Goal: Contribute content: Contribute content

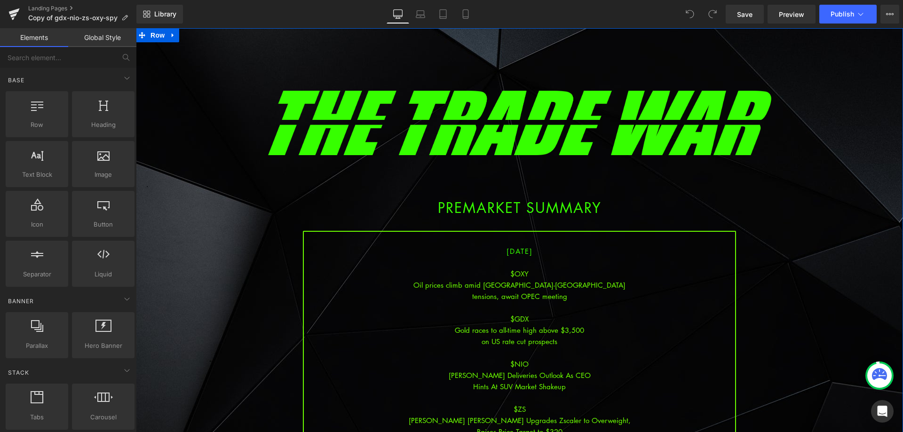
drag, startPoint x: 552, startPoint y: 305, endPoint x: 515, endPoint y: 288, distance: 41.3
click at [552, 305] on div at bounding box center [519, 307] width 431 height 11
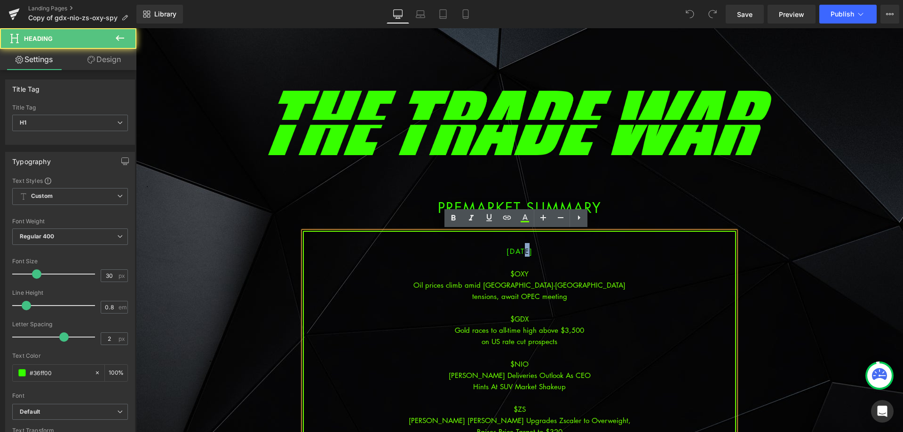
drag, startPoint x: 515, startPoint y: 250, endPoint x: 510, endPoint y: 250, distance: 5.2
click at [510, 250] on span "[DATE]" at bounding box center [520, 250] width 26 height 9
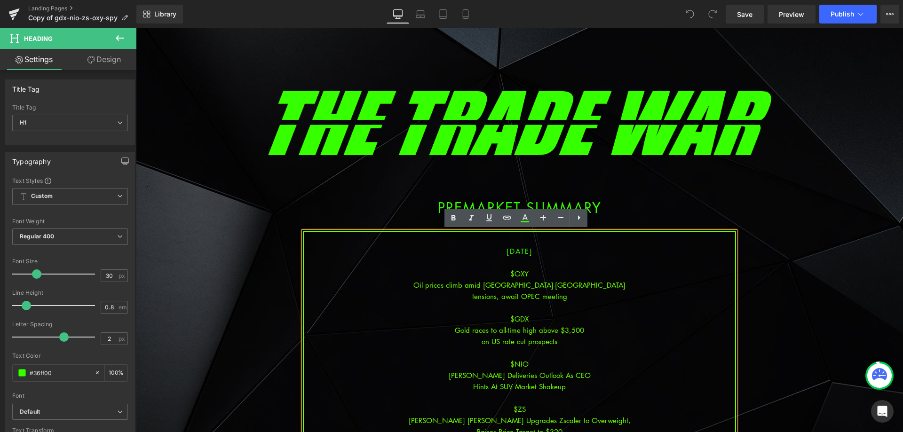
drag, startPoint x: 526, startPoint y: 286, endPoint x: 499, endPoint y: 284, distance: 27.9
click at [526, 287] on div "Oil prices climb amid [GEOGRAPHIC_DATA]-[GEOGRAPHIC_DATA]" at bounding box center [519, 284] width 431 height 11
click at [556, 303] on div at bounding box center [519, 307] width 431 height 11
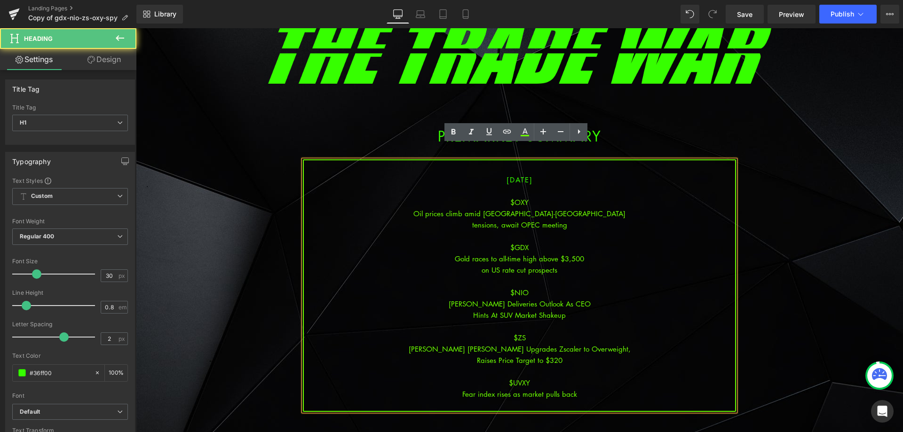
scroll to position [94, 0]
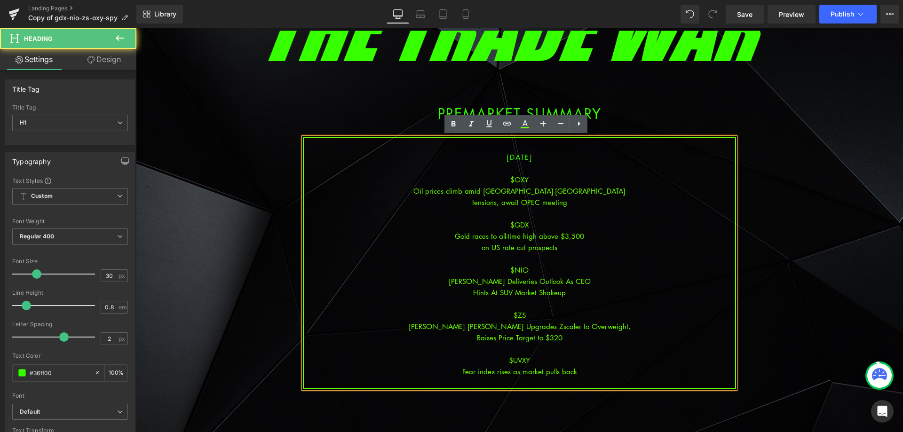
click at [572, 337] on div "Raises Price Target to $320" at bounding box center [519, 337] width 431 height 11
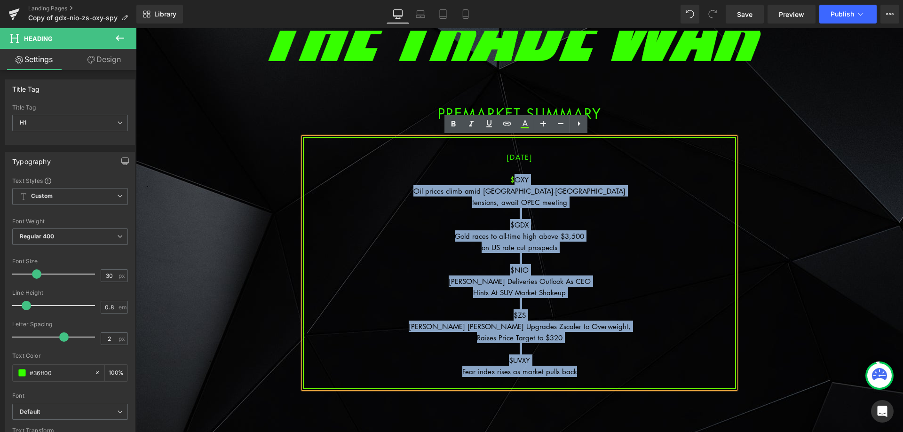
drag, startPoint x: 579, startPoint y: 375, endPoint x: 512, endPoint y: 180, distance: 205.9
click at [512, 180] on div "[DATE] $OXY Oil prices climb amid [GEOGRAPHIC_DATA]-[GEOGRAPHIC_DATA] tensions,…" at bounding box center [519, 263] width 433 height 253
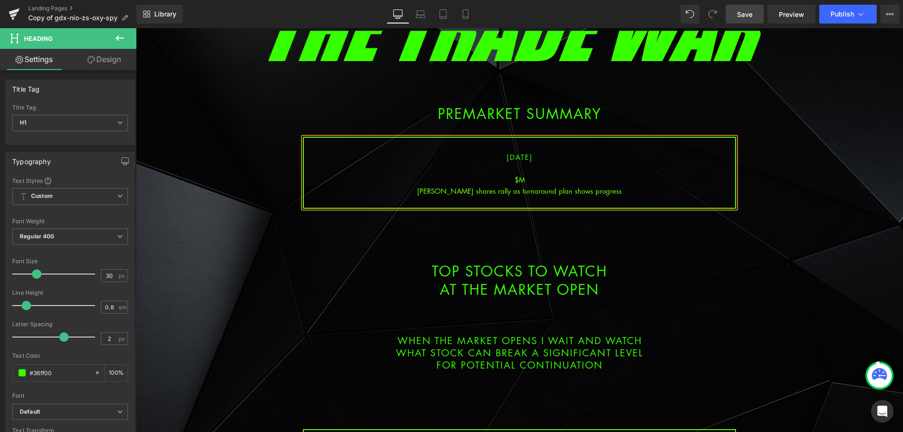
click at [727, 16] on link "Save" at bounding box center [745, 14] width 38 height 19
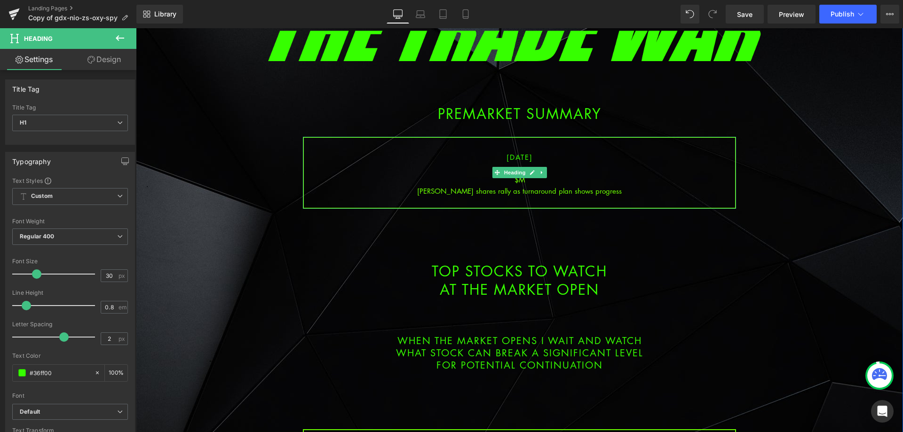
click at [617, 190] on div "[PERSON_NAME] shares rally as turnaround plan shows progress" at bounding box center [519, 190] width 431 height 11
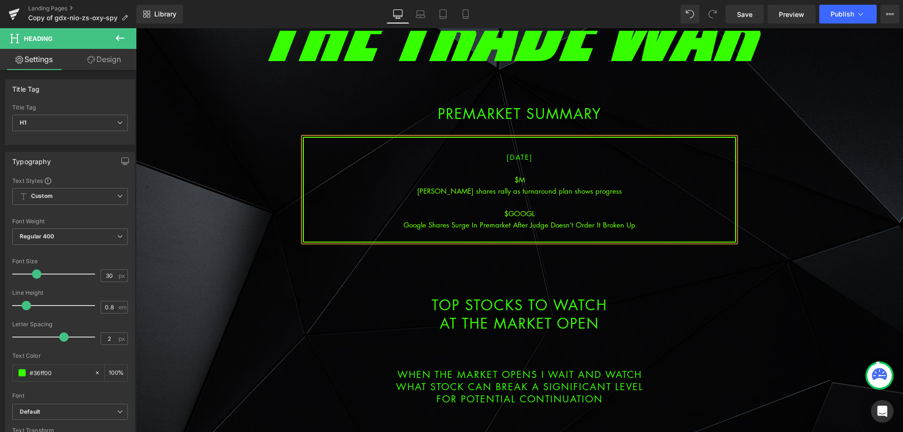
click at [525, 225] on div "Google Shares Surge In Premarket After Judge Doesn’t Order It Broken Up" at bounding box center [519, 224] width 431 height 11
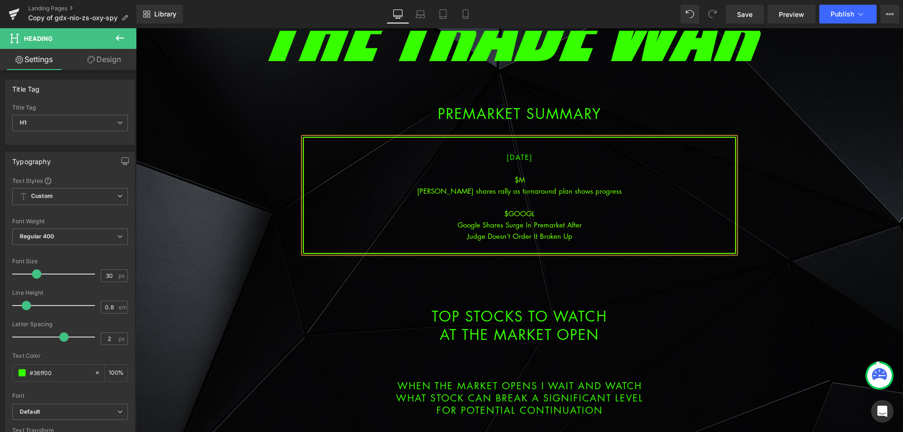
click at [580, 233] on div "Judge Doesn’t Order It Broken Up" at bounding box center [519, 235] width 431 height 11
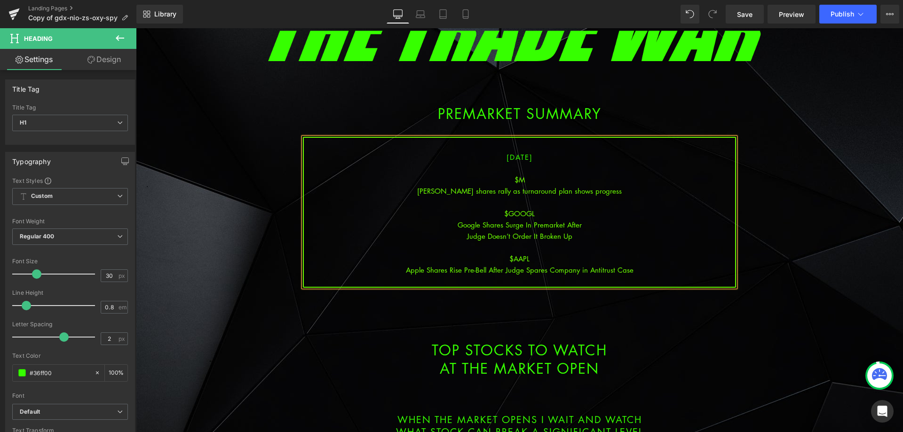
click at [525, 269] on div "Apple Shares Rise Pre-Bell After Judge Spares Company in Antitrust Case" at bounding box center [519, 269] width 431 height 11
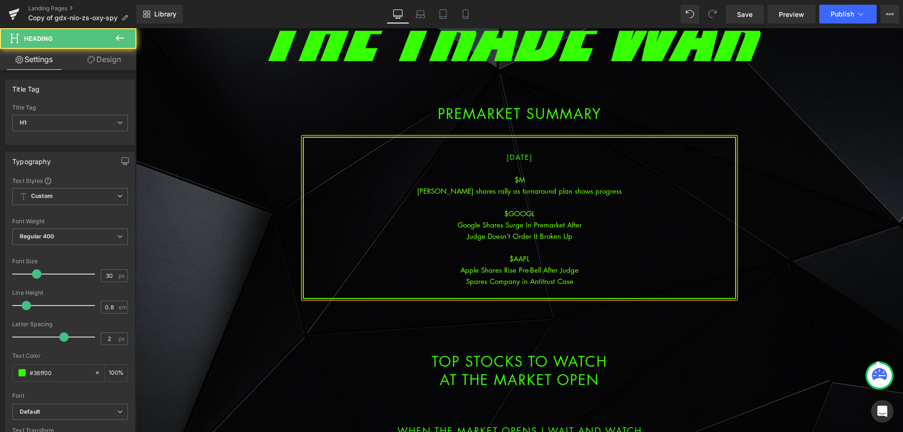
click at [585, 286] on div "Spares Company in Antitrust Case" at bounding box center [519, 281] width 431 height 11
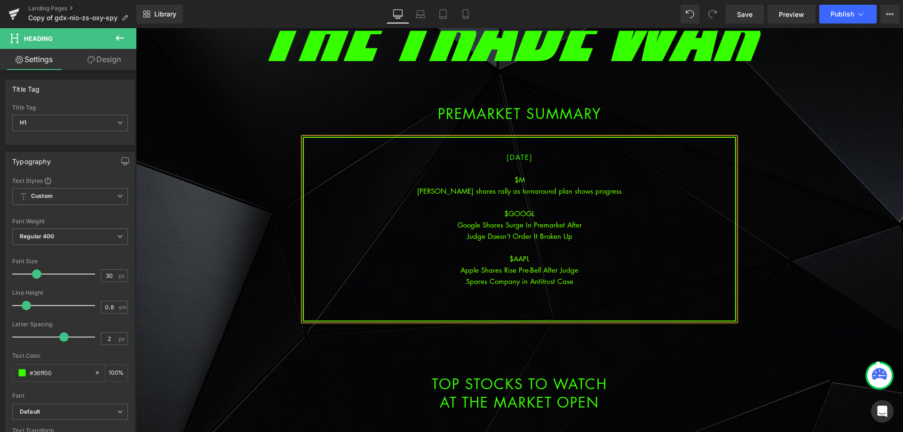
click at [535, 303] on div at bounding box center [519, 303] width 431 height 11
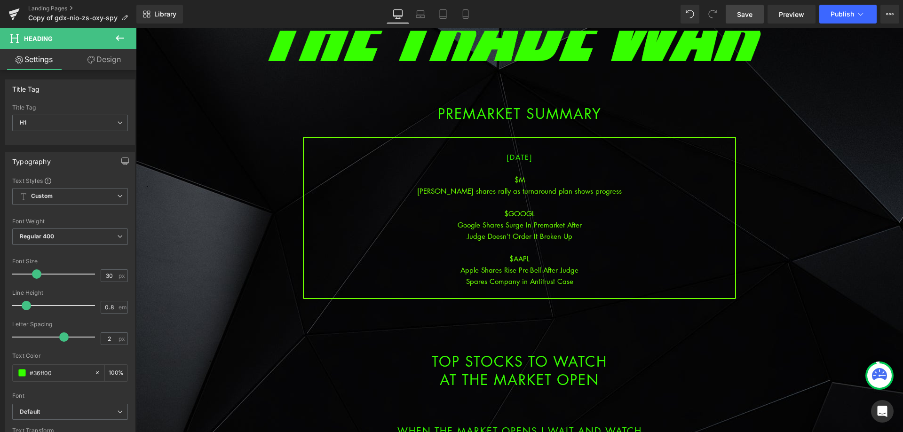
click at [754, 8] on link "Save" at bounding box center [745, 14] width 38 height 19
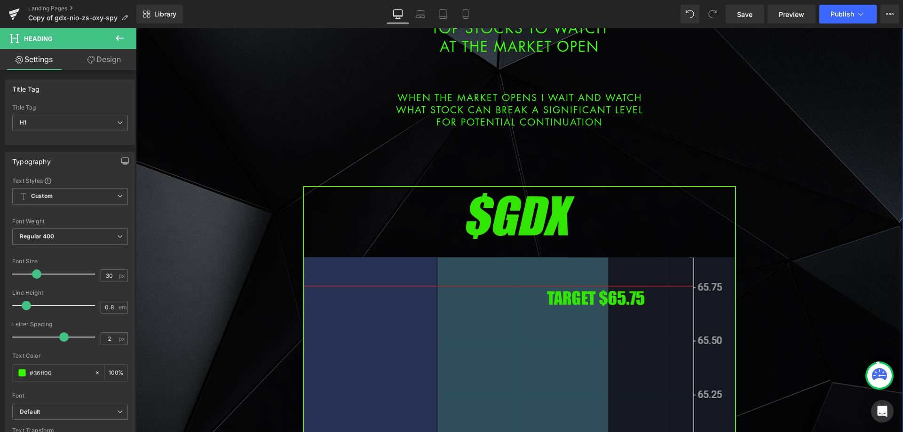
scroll to position [517, 0]
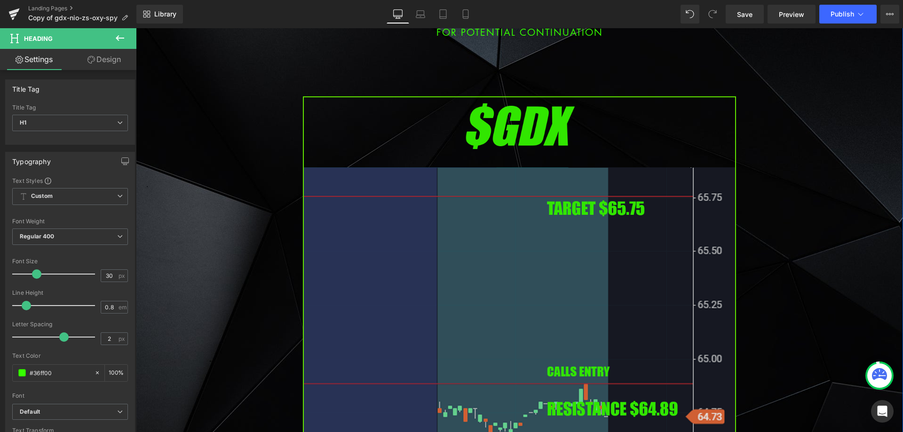
click at [471, 247] on img at bounding box center [519, 343] width 433 height 494
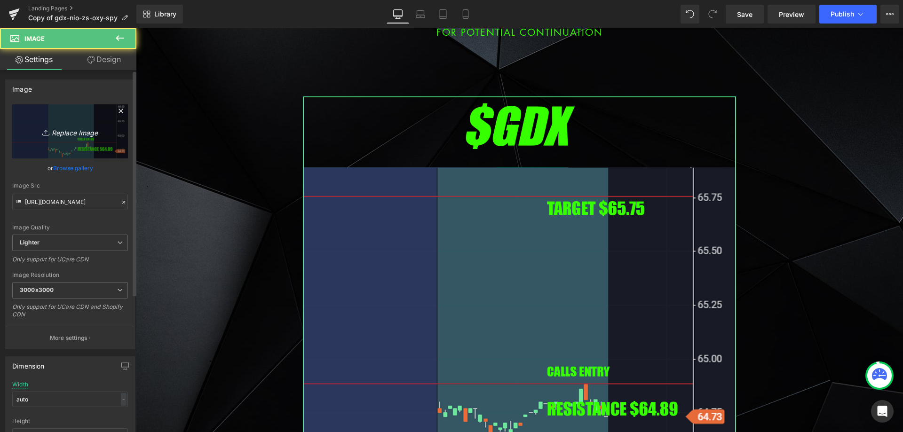
click at [48, 122] on link "Replace Image" at bounding box center [70, 131] width 116 height 54
type input "C:\fakepath\m.png"
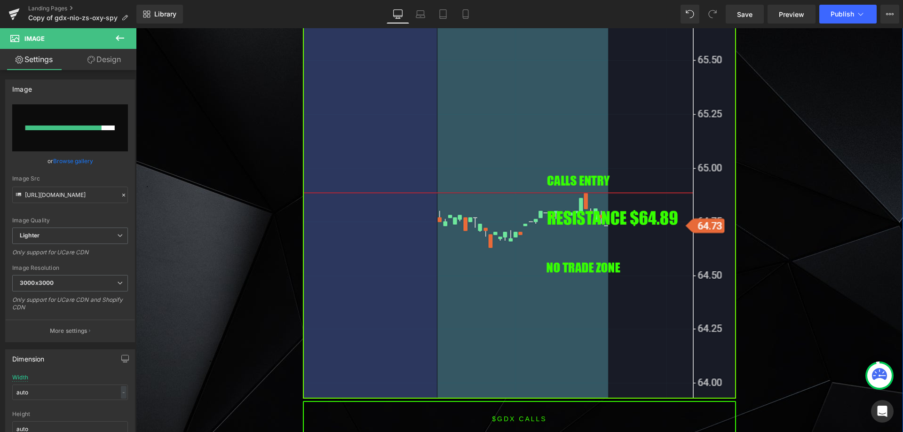
scroll to position [564, 0]
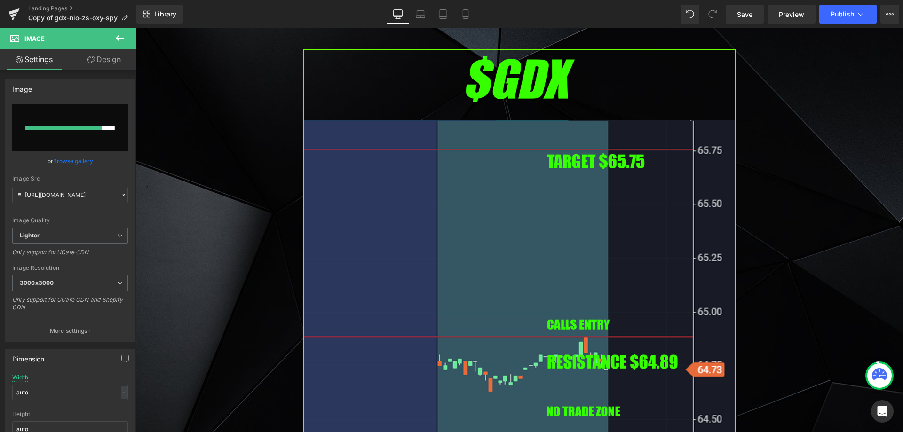
drag, startPoint x: 234, startPoint y: 199, endPoint x: 386, endPoint y: 199, distance: 151.5
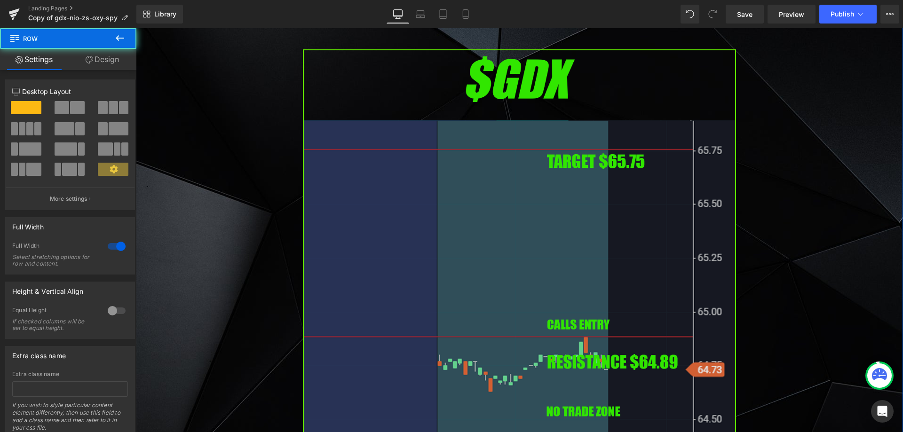
click at [433, 198] on img at bounding box center [519, 296] width 433 height 494
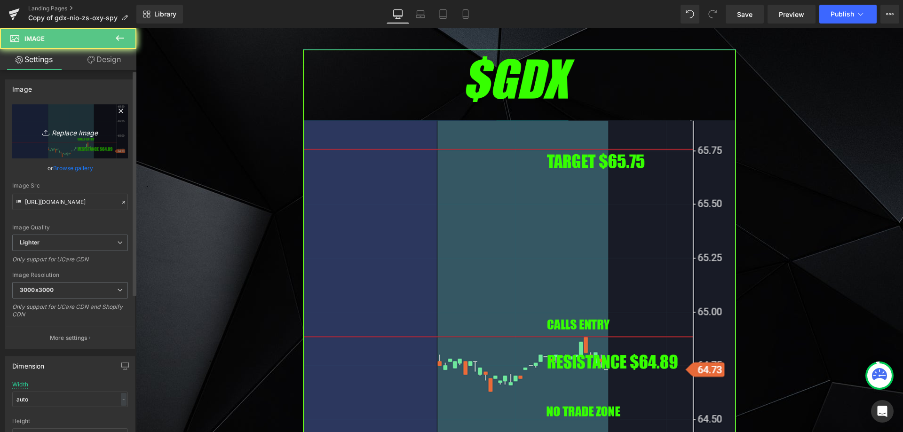
click at [56, 145] on link "Replace Image" at bounding box center [70, 131] width 116 height 54
type input "C:\fakepath\m.png"
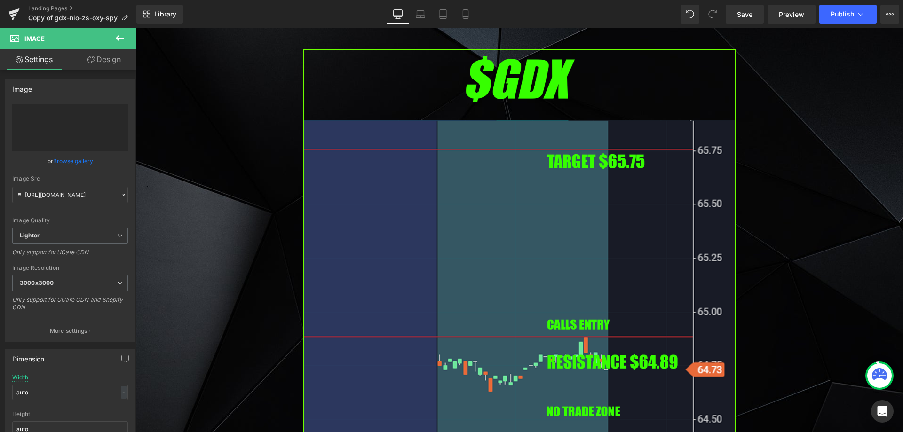
type input "[URL][DOMAIN_NAME]"
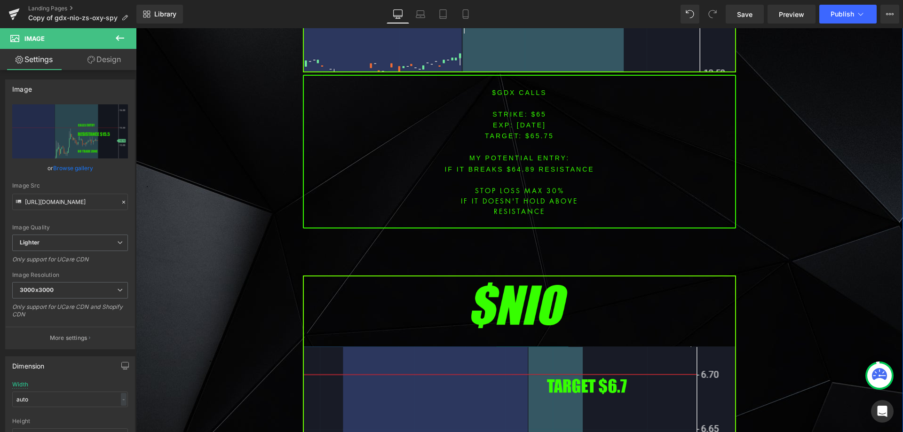
scroll to position [1270, 0]
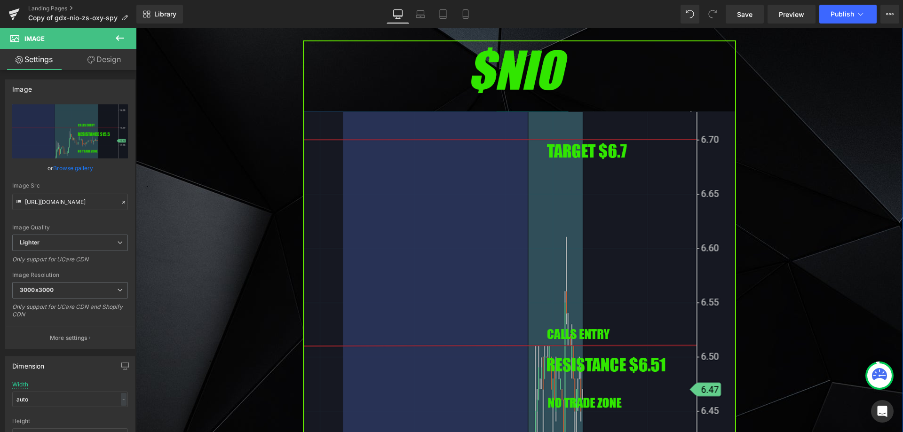
click at [482, 253] on img at bounding box center [519, 287] width 433 height 494
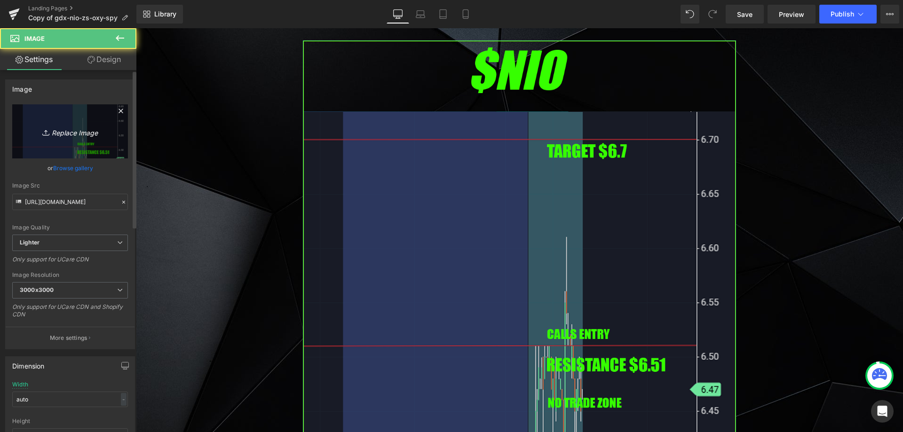
click at [57, 143] on link "Replace Image" at bounding box center [70, 131] width 116 height 54
type input "C:\fakepath\aapl.png"
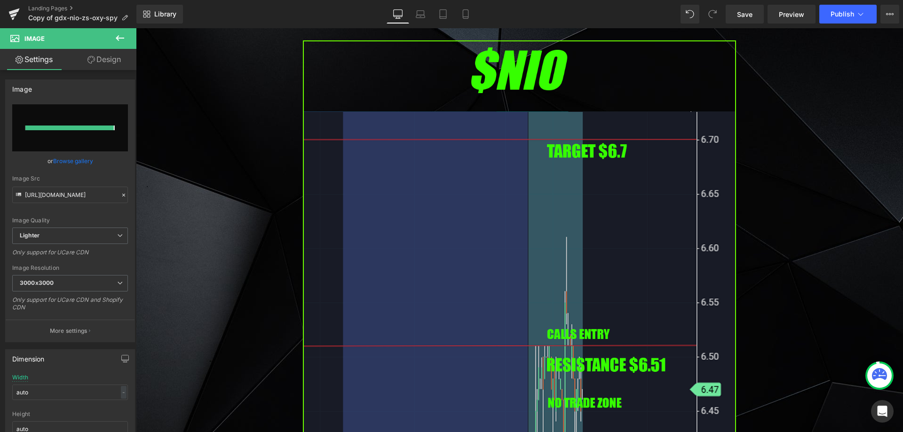
type input "[URL][DOMAIN_NAME]"
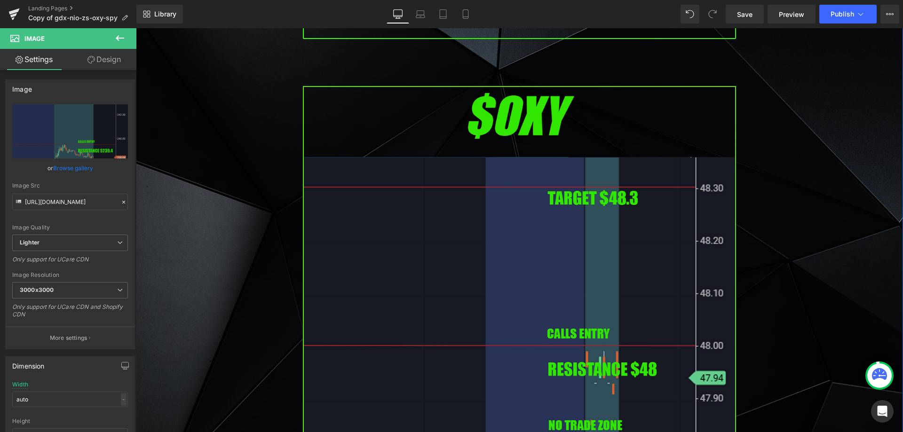
scroll to position [2023, 0]
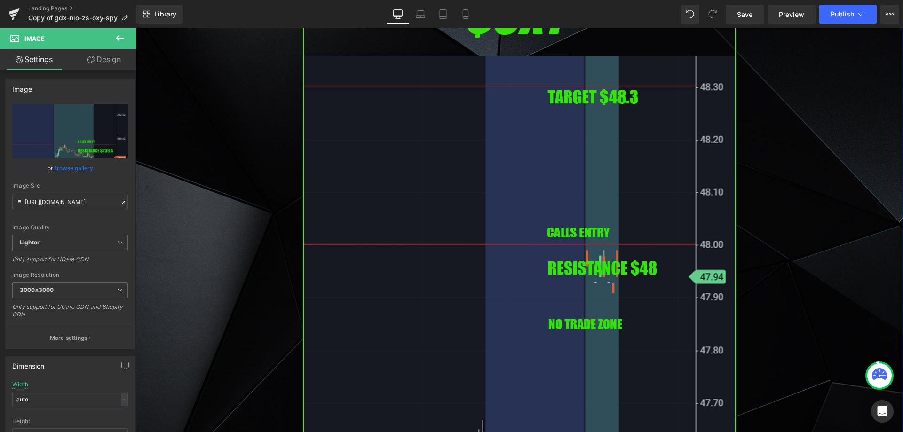
click at [424, 239] on img at bounding box center [519, 232] width 433 height 494
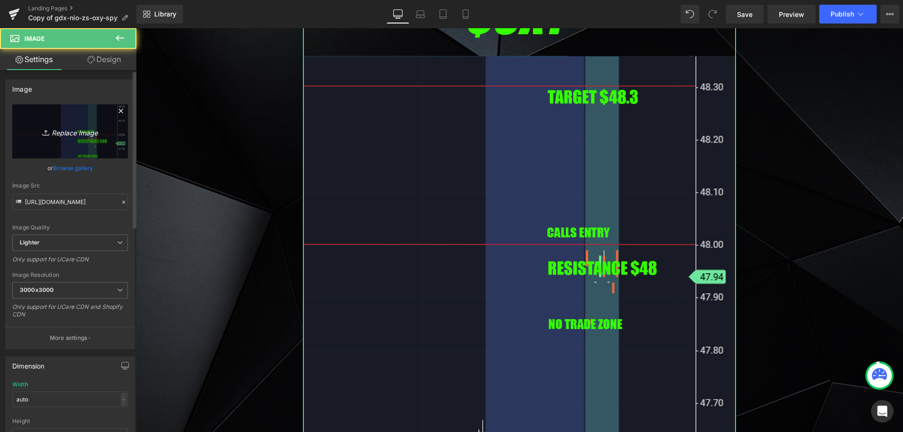
click at [103, 139] on link "Replace Image" at bounding box center [70, 131] width 116 height 54
type input "C:\fakepath\googl.png"
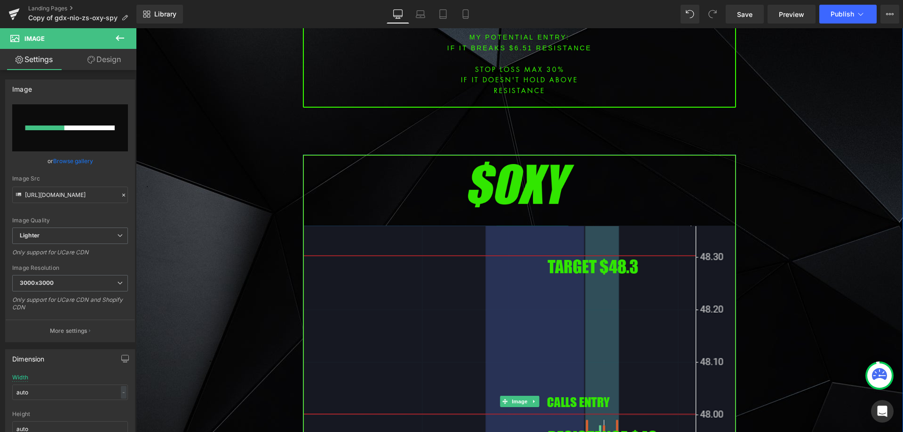
scroll to position [1882, 0]
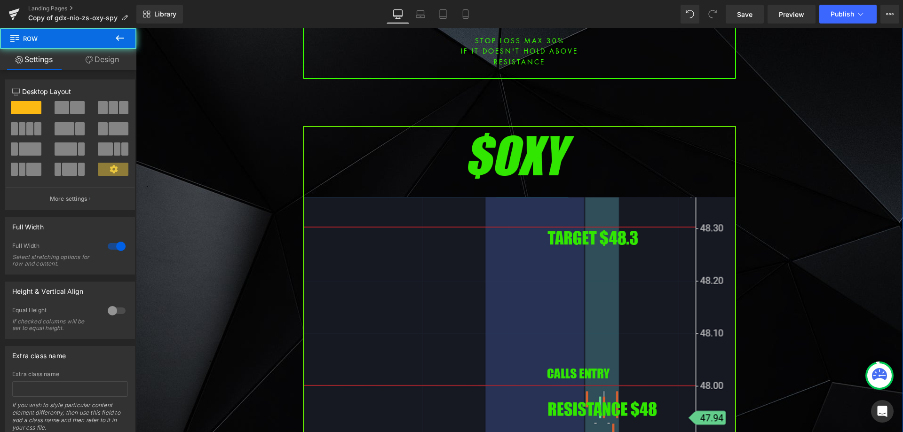
click at [584, 208] on img at bounding box center [519, 373] width 433 height 494
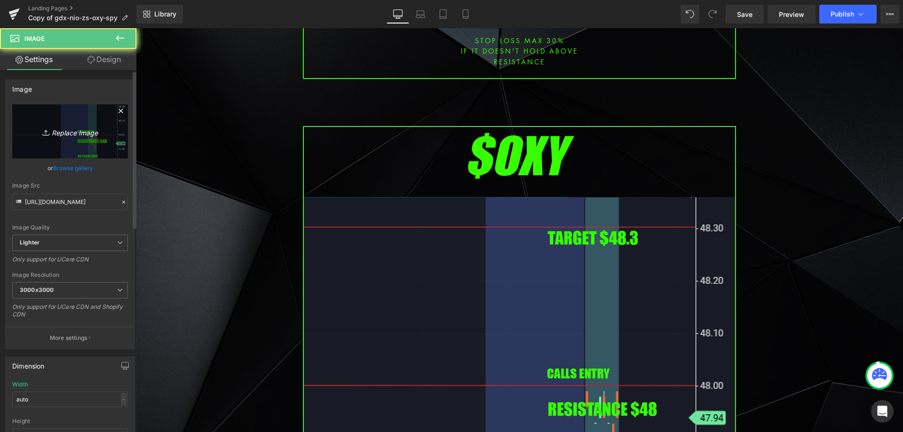
click at [96, 151] on link "Replace Image" at bounding box center [70, 131] width 116 height 54
type input "C:\fakepath\aapl.png"
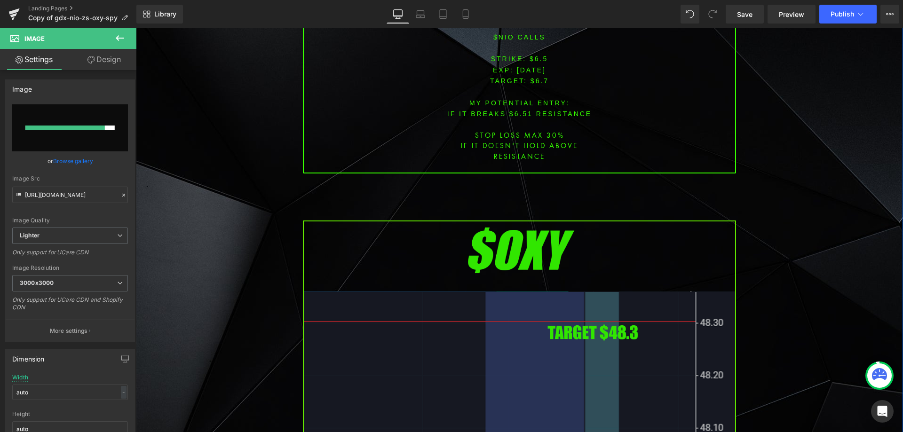
scroll to position [1788, 0]
type input "[URL][DOMAIN_NAME]"
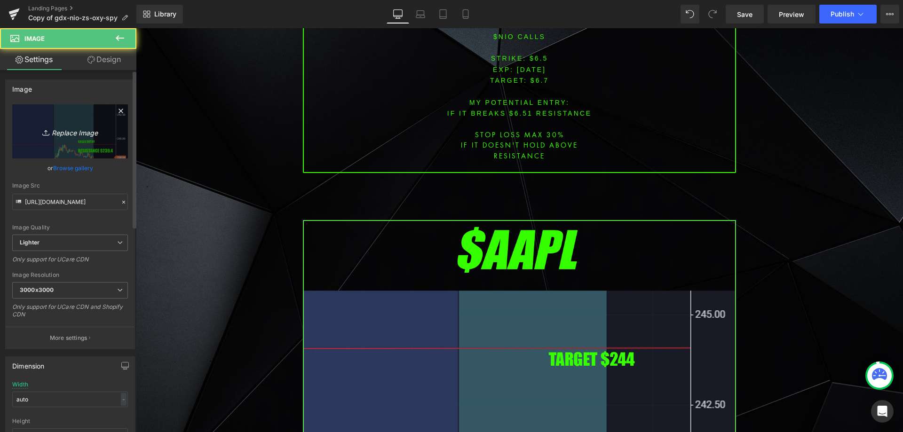
click at [18, 120] on link "Replace Image" at bounding box center [70, 131] width 116 height 54
type input "C:\fakepath\googl.png"
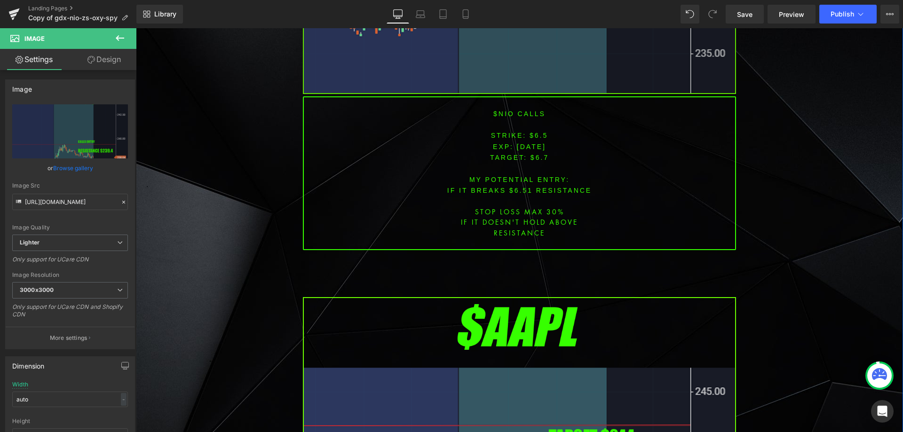
scroll to position [1835, 0]
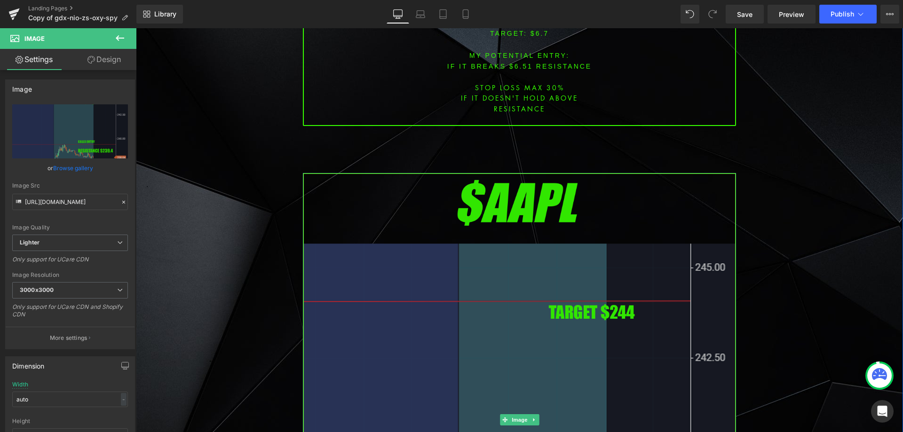
click at [398, 270] on img at bounding box center [519, 420] width 433 height 494
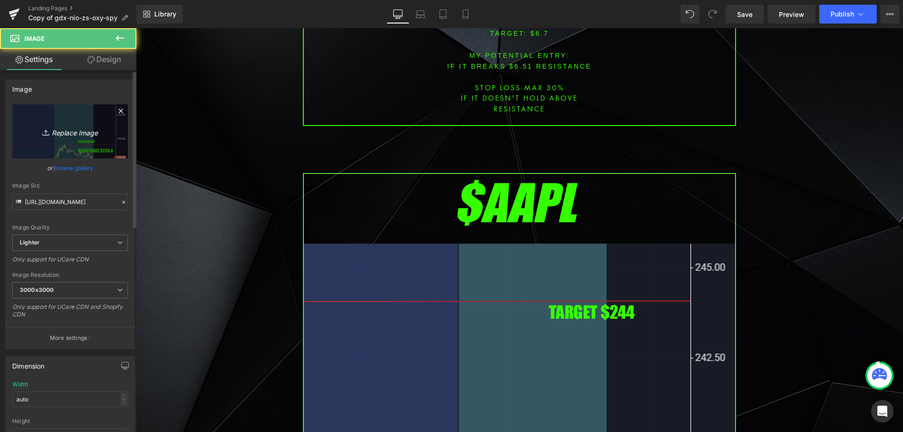
click at [25, 127] on link "Replace Image" at bounding box center [70, 131] width 116 height 54
type input "C:\fakepath\googl.png"
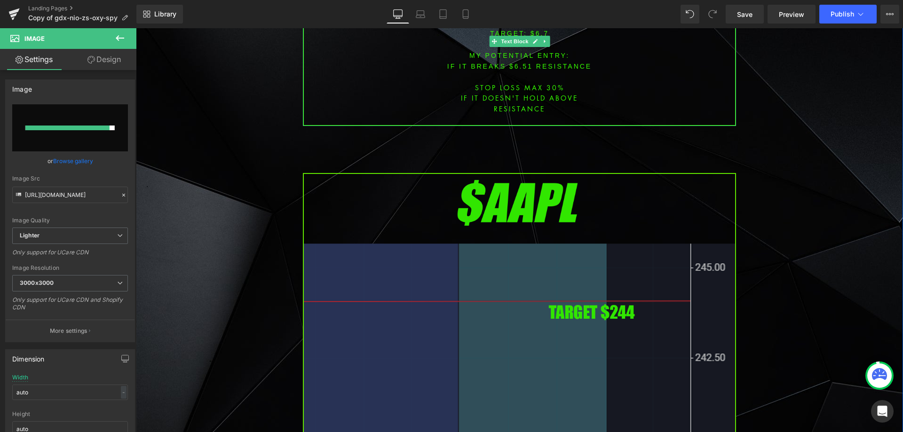
type input "[URL][DOMAIN_NAME]"
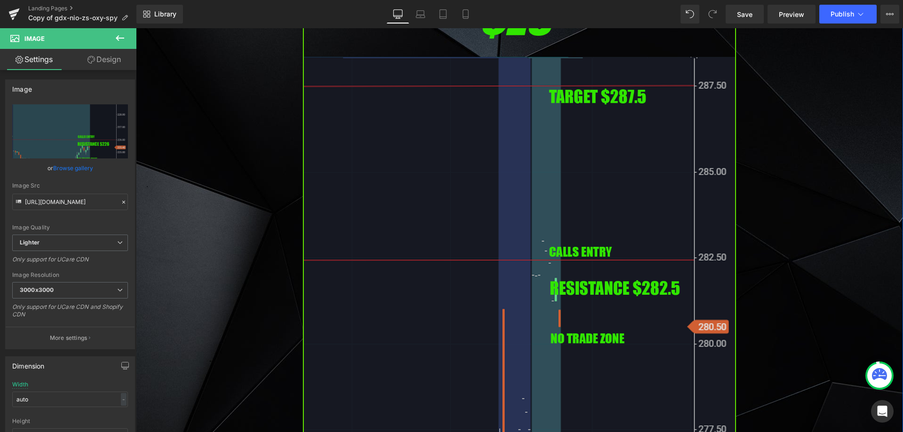
scroll to position [2728, 0]
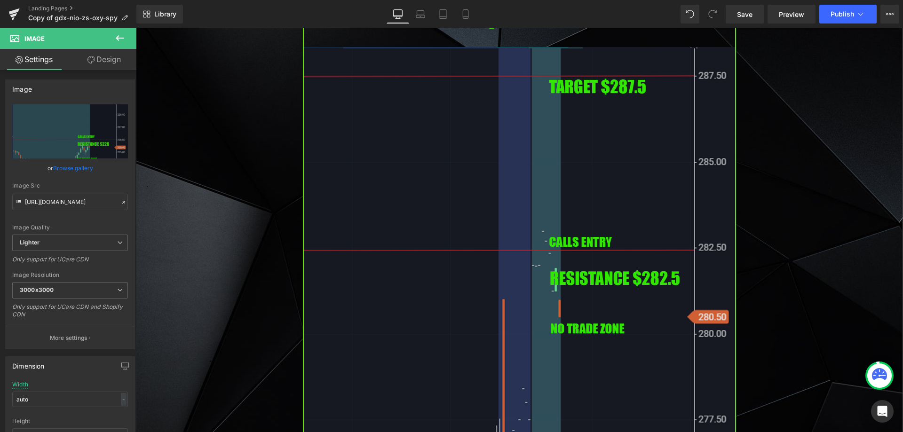
click at [488, 190] on img at bounding box center [519, 223] width 433 height 494
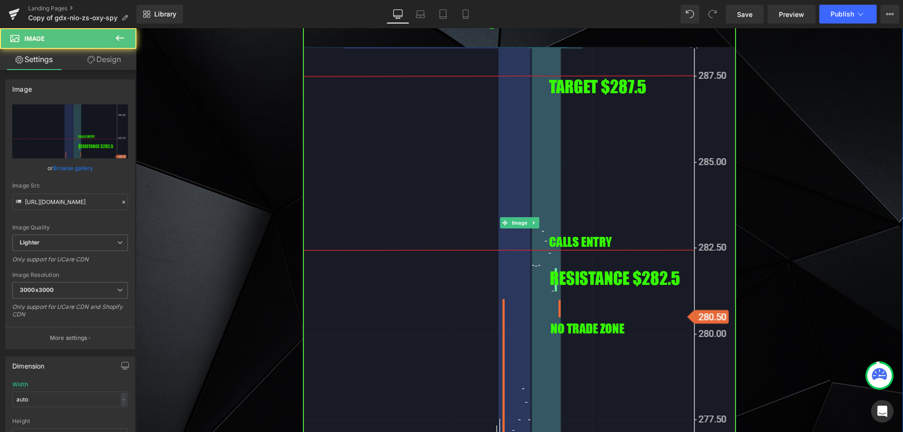
click at [532, 220] on icon at bounding box center [534, 223] width 5 height 6
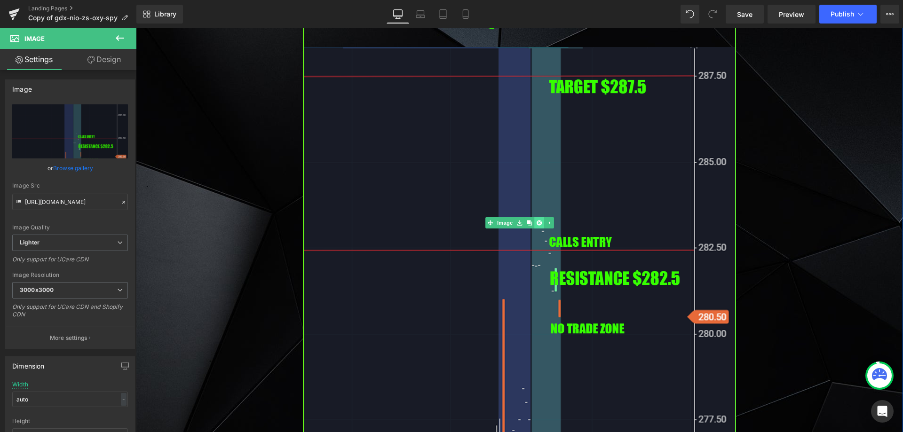
click at [536, 221] on icon at bounding box center [538, 223] width 5 height 5
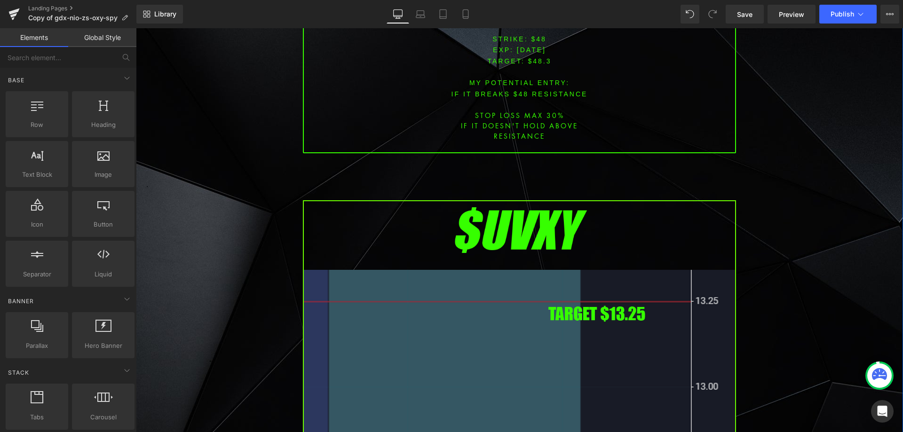
click at [784, 181] on div "Image PREMARKET SUMMARY Heading Row [DATE] $M Macy's shares rally as turnaround…" at bounding box center [519, 306] width 767 height 5514
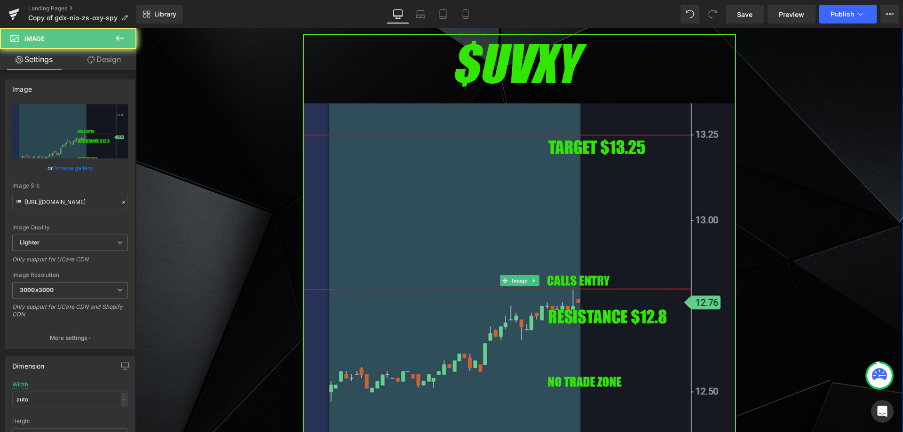
scroll to position [2681, 0]
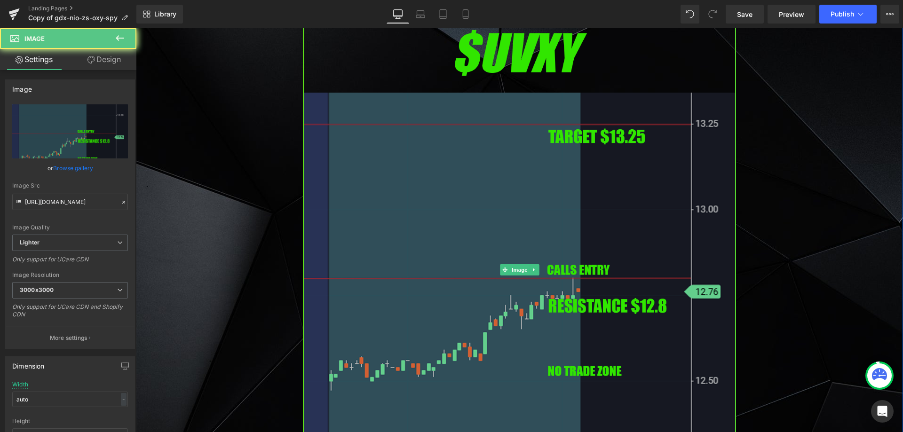
click at [556, 247] on img at bounding box center [519, 270] width 433 height 494
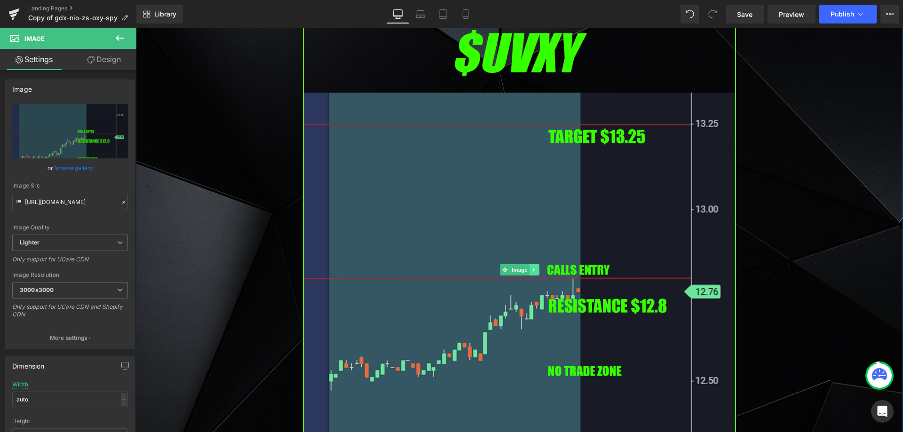
click at [532, 267] on icon at bounding box center [534, 270] width 5 height 6
click at [534, 264] on link at bounding box center [539, 269] width 10 height 11
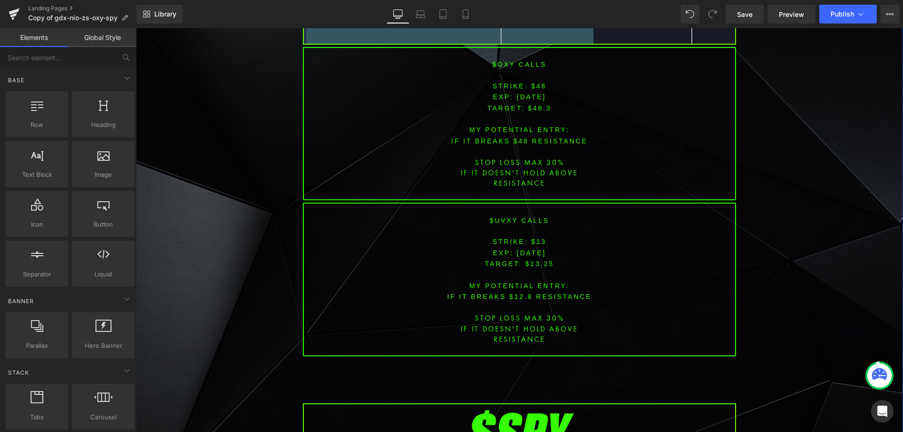
click at [770, 229] on div "Image PREMARKET SUMMARY Heading Row [DATE] $M Macy's shares rally as turnaround…" at bounding box center [519, 82] width 767 height 4973
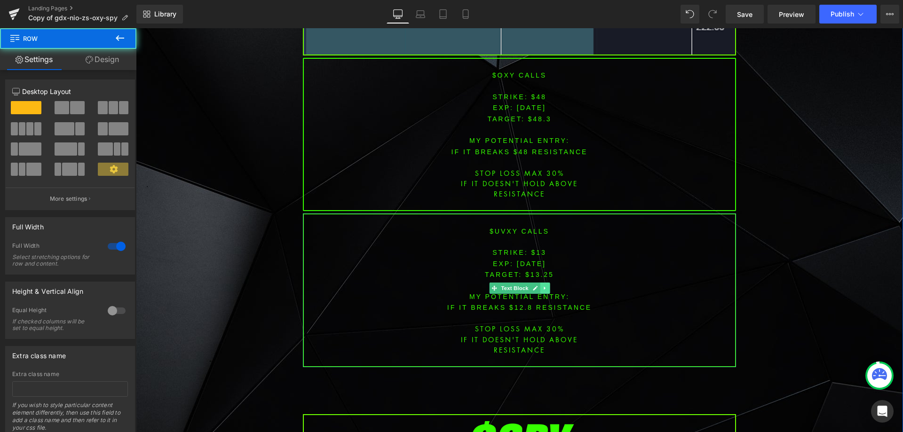
click at [542, 286] on icon at bounding box center [544, 289] width 5 height 6
click at [545, 283] on link at bounding box center [550, 288] width 10 height 11
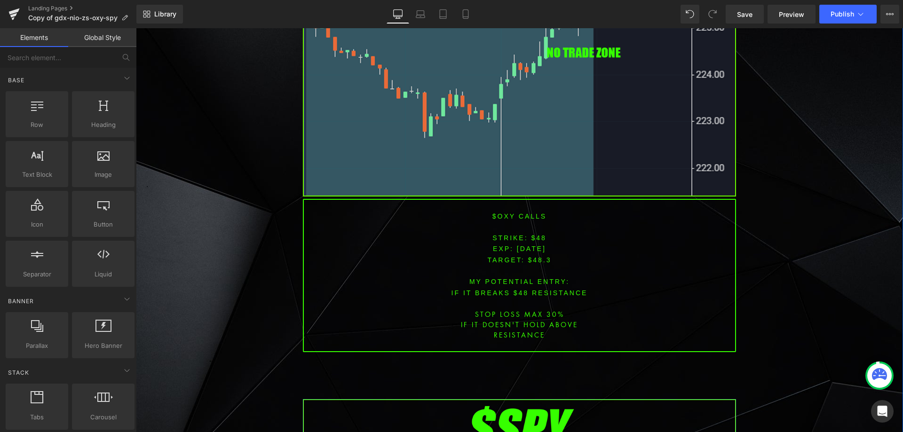
click at [756, 238] on div "Image PREMARKET SUMMARY Heading Row [DATE] $M Macy's shares rally as turnaround…" at bounding box center [519, 156] width 767 height 4816
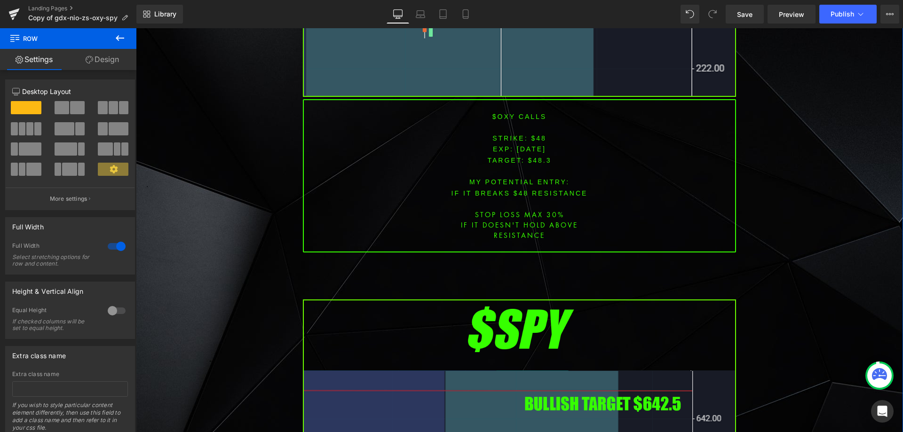
scroll to position [2587, 0]
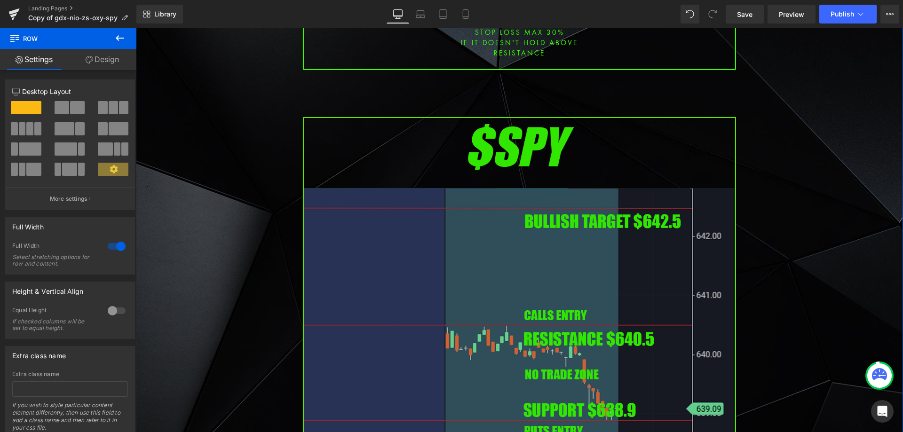
click at [480, 245] on img at bounding box center [519, 364] width 433 height 494
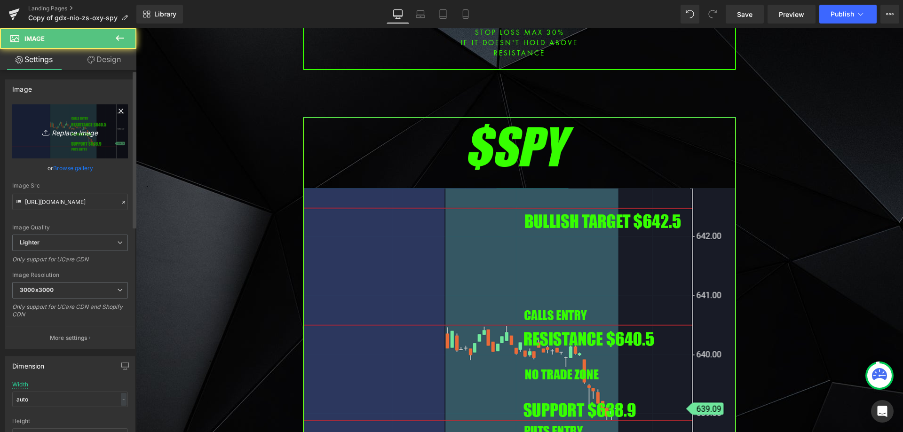
click at [86, 133] on icon "Replace Image" at bounding box center [69, 132] width 75 height 12
type input "C:\fakepath\SPY.png"
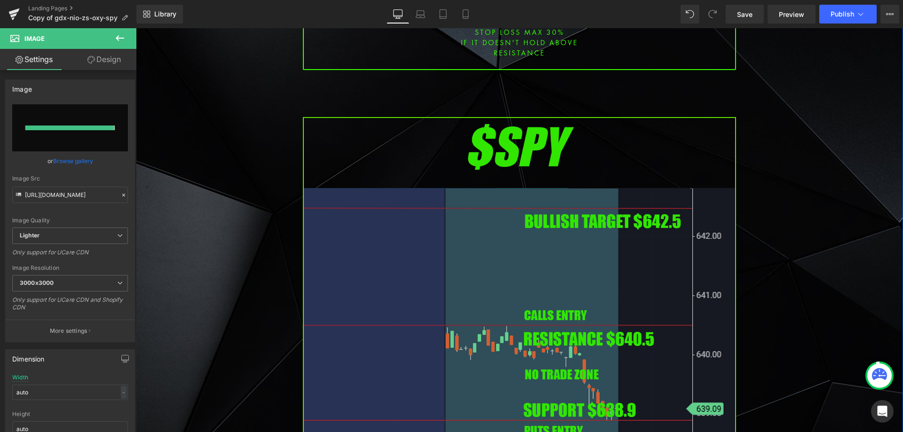
type input "[URL][DOMAIN_NAME]"
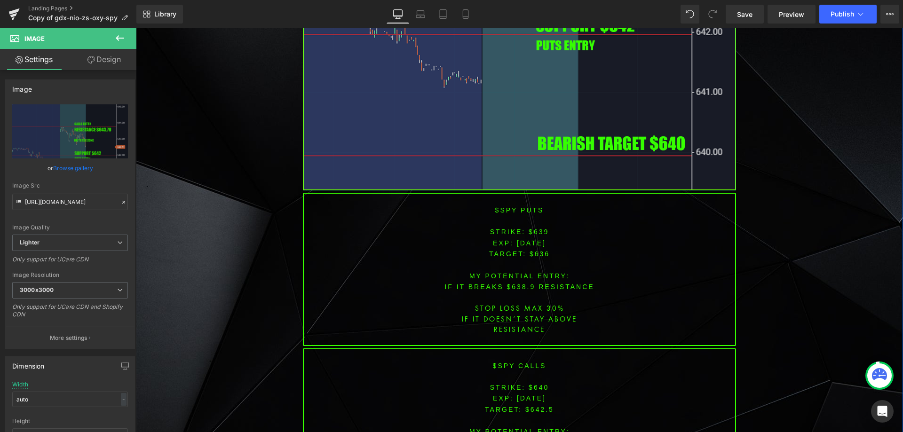
scroll to position [3011, 0]
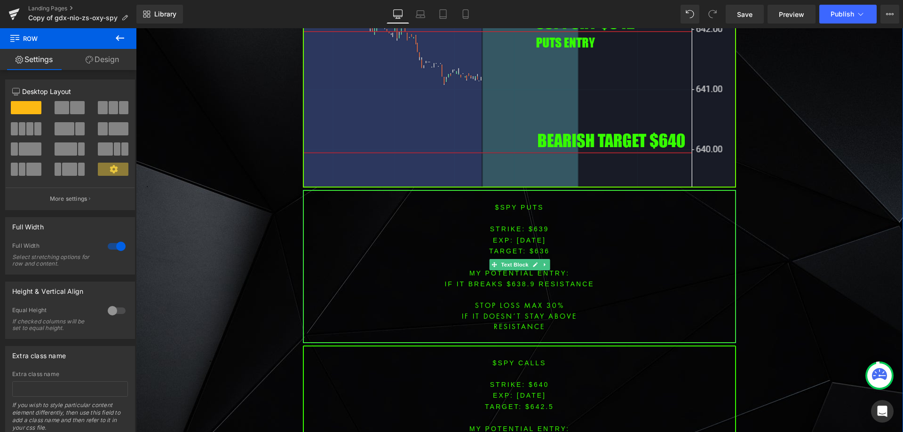
click at [531, 237] on span "[DATE]" at bounding box center [531, 241] width 29 height 8
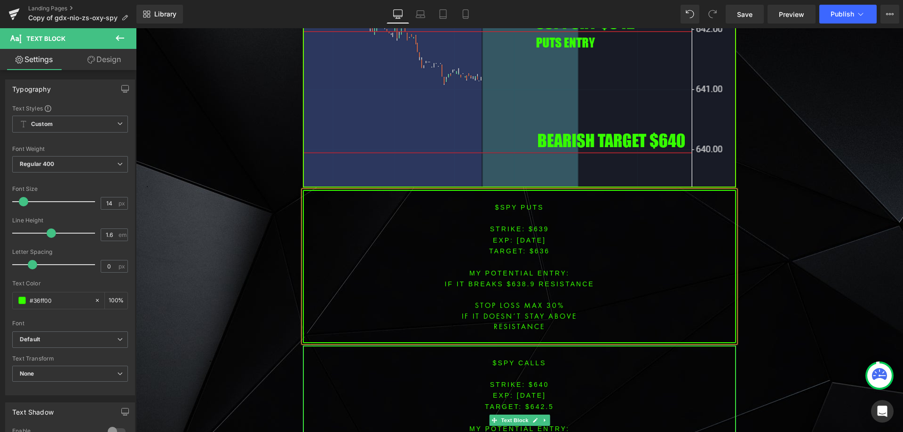
click at [532, 392] on span "[DATE]" at bounding box center [531, 396] width 29 height 8
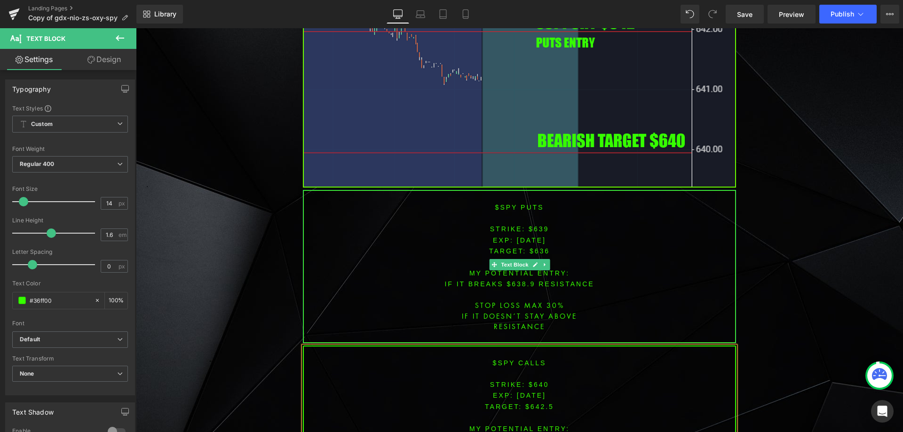
click at [536, 225] on font "STRIKE: $639" at bounding box center [519, 229] width 59 height 8
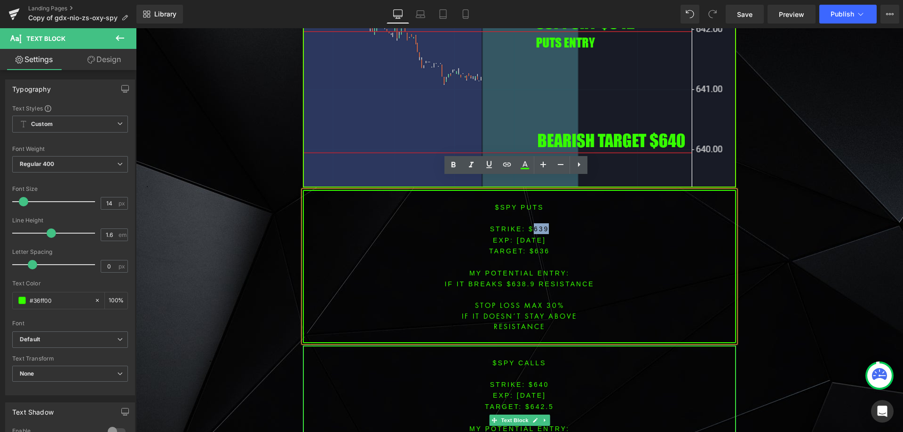
scroll to position [3020, 0]
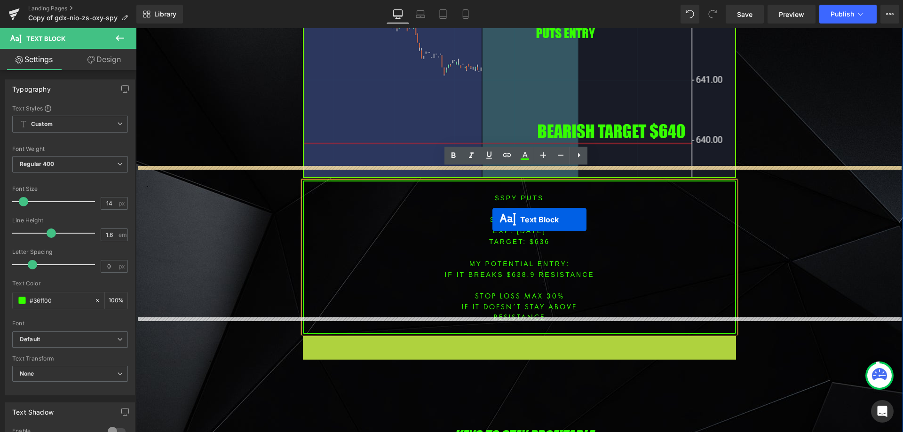
drag, startPoint x: 493, startPoint y: 408, endPoint x: 493, endPoint y: 220, distance: 188.2
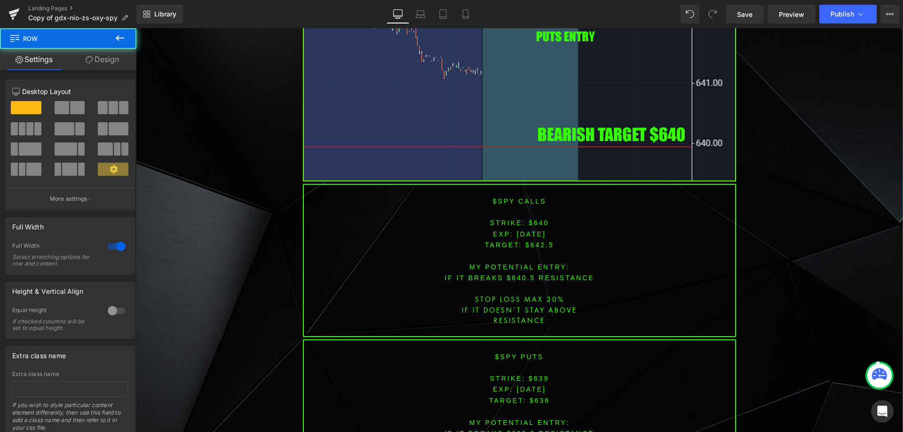
scroll to position [2937, 0]
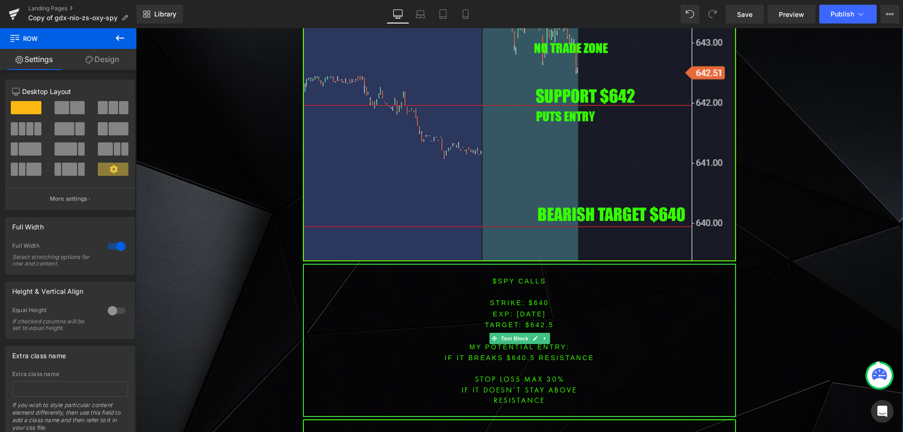
drag, startPoint x: 560, startPoint y: 293, endPoint x: 530, endPoint y: 296, distance: 30.2
click at [560, 297] on p "STRIKE: $640" at bounding box center [519, 302] width 431 height 11
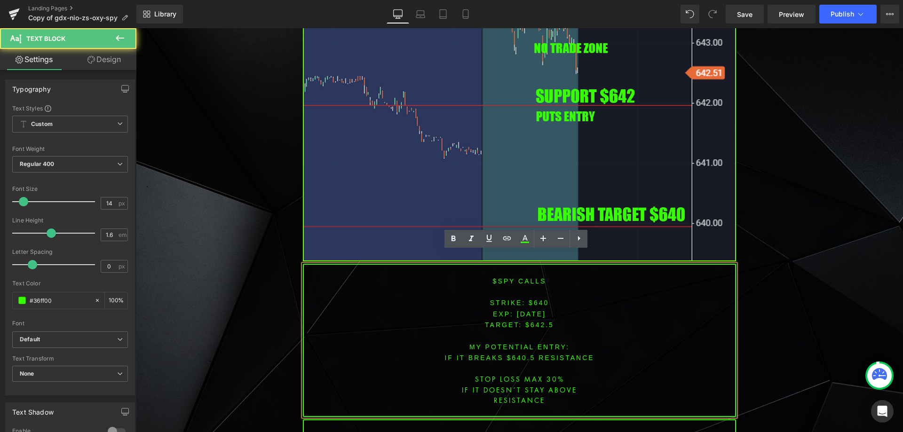
click at [537, 299] on font "STRIKE: $640" at bounding box center [519, 303] width 59 height 8
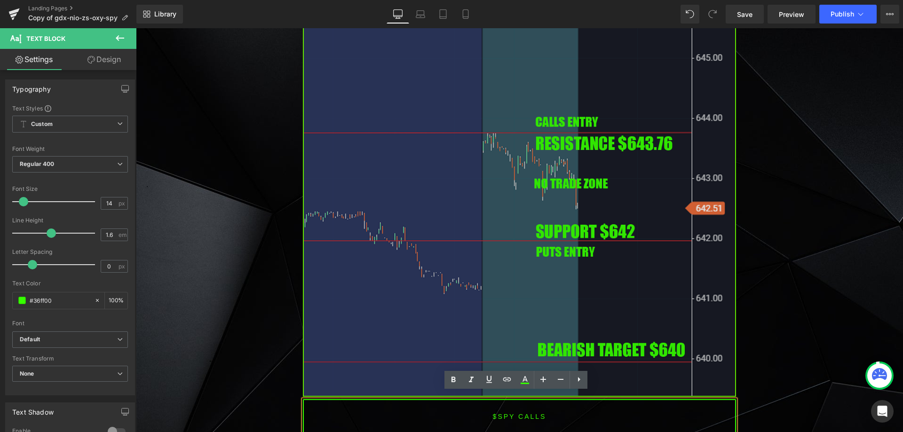
scroll to position [2796, 0]
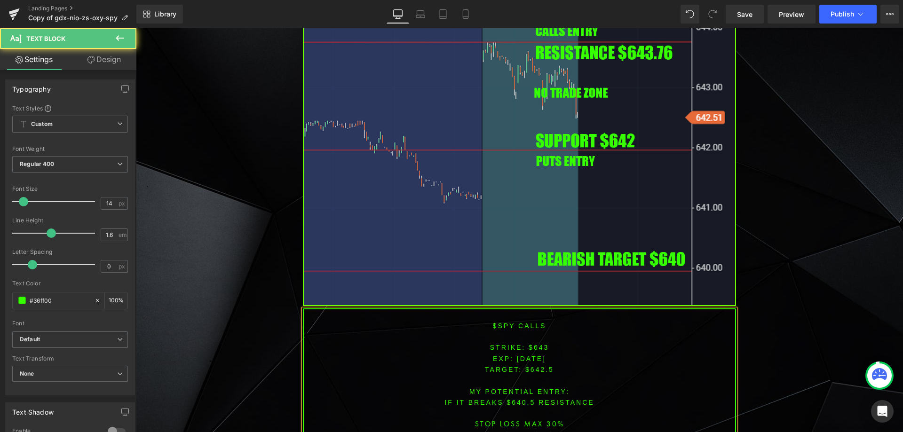
click at [540, 366] on span "TARGET: $642.5" at bounding box center [519, 370] width 69 height 8
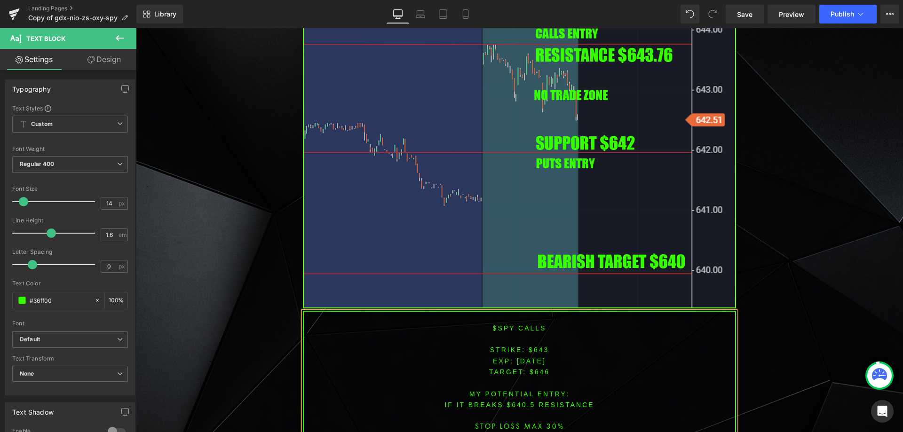
scroll to position [2913, 0]
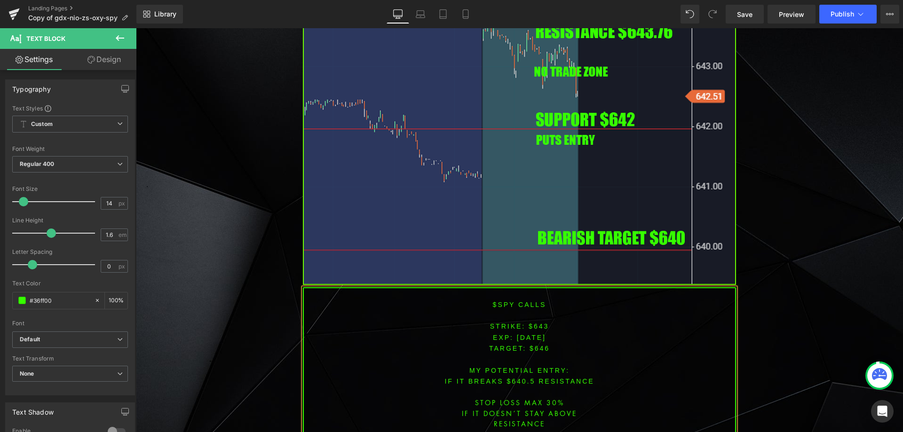
click at [517, 378] on font "IF IT breaks $640.5 resistance" at bounding box center [520, 382] width 150 height 8
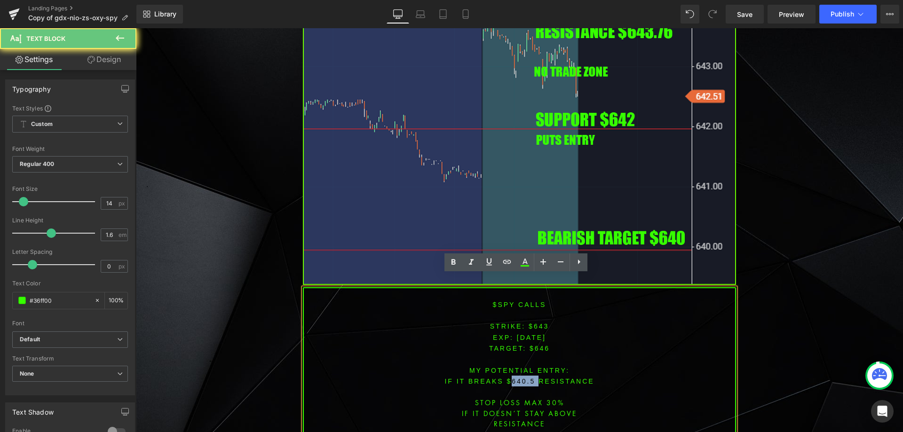
click at [517, 378] on font "IF IT breaks $640.5 resistance" at bounding box center [520, 382] width 150 height 8
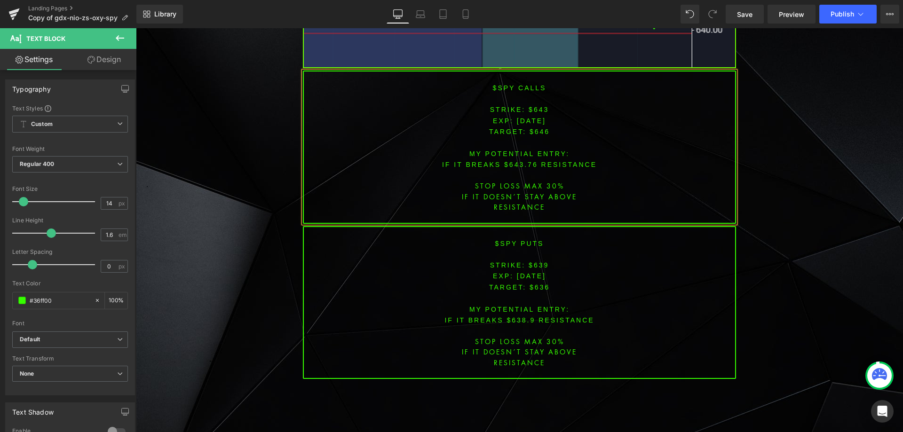
scroll to position [3086, 0]
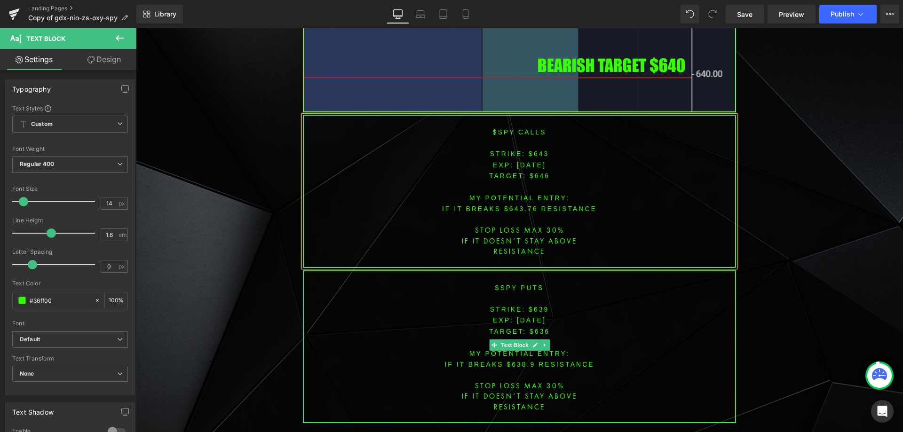
click at [532, 306] on font "STRIKE: $639" at bounding box center [519, 310] width 59 height 8
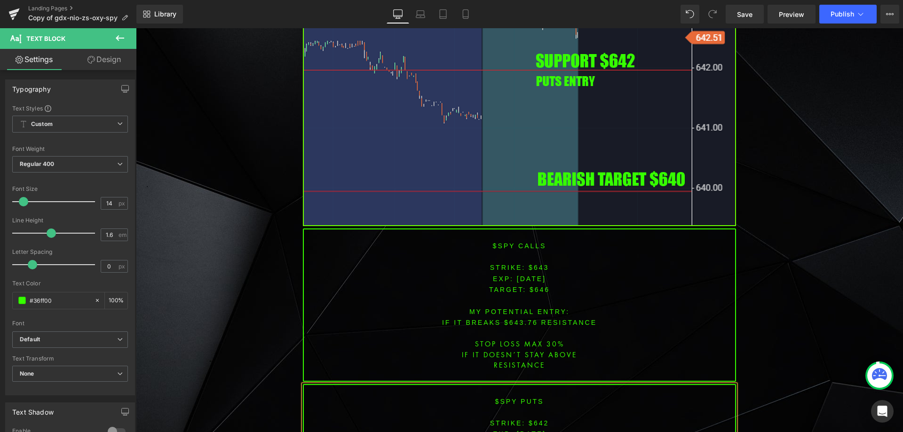
scroll to position [3043, 0]
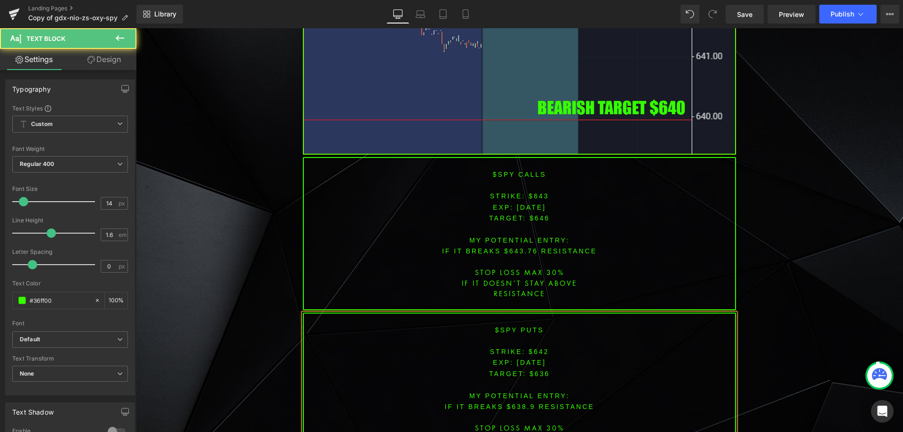
click at [537, 379] on p at bounding box center [519, 384] width 431 height 11
click at [539, 370] on span "TARGET: $636" at bounding box center [519, 374] width 61 height 8
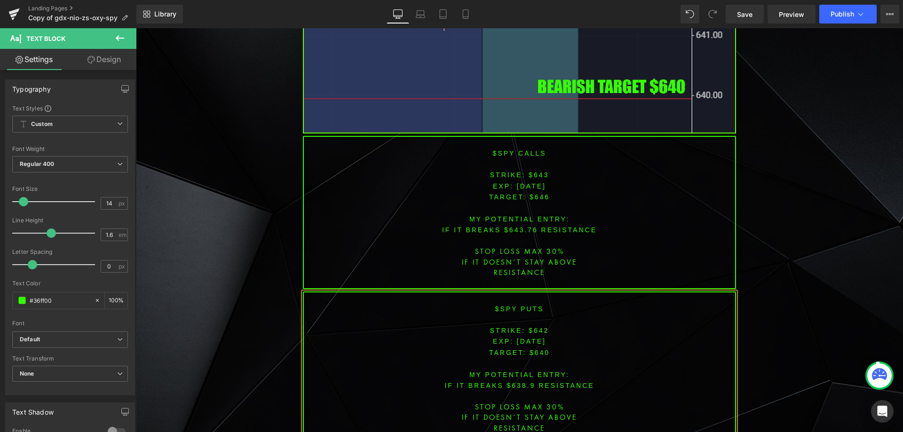
click at [520, 382] on font "IF IT breaks $638.9 resistance" at bounding box center [520, 386] width 150 height 8
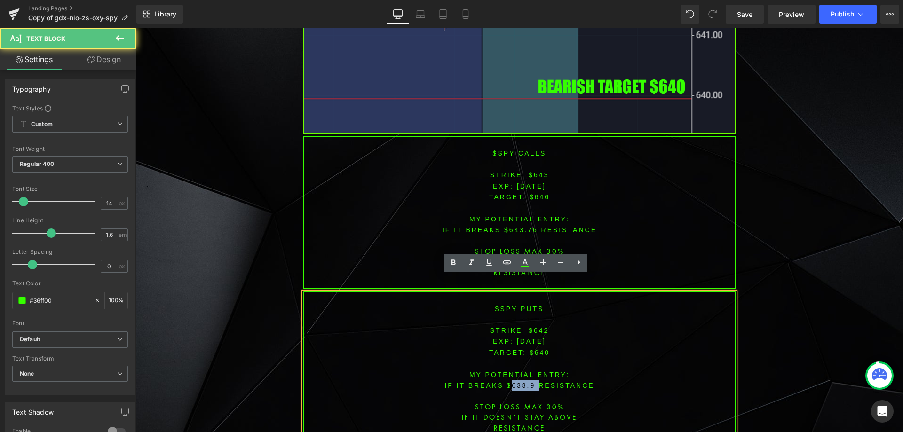
click at [520, 382] on font "IF IT breaks $638.9 resistance" at bounding box center [520, 386] width 150 height 8
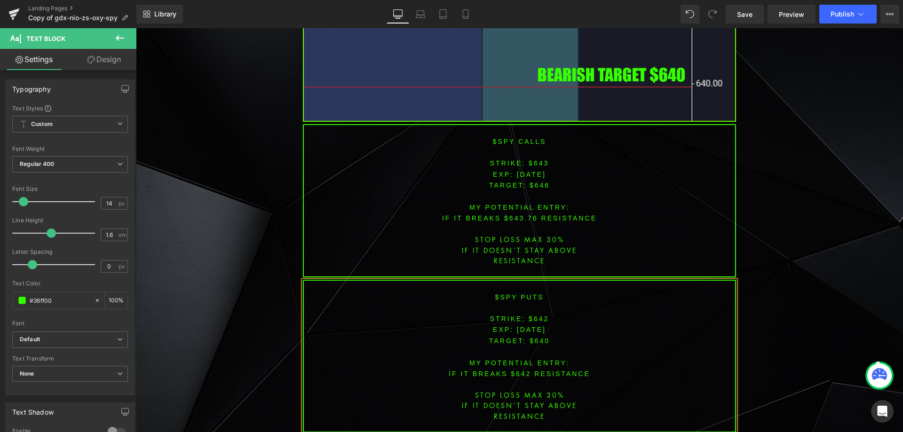
scroll to position [3097, 0]
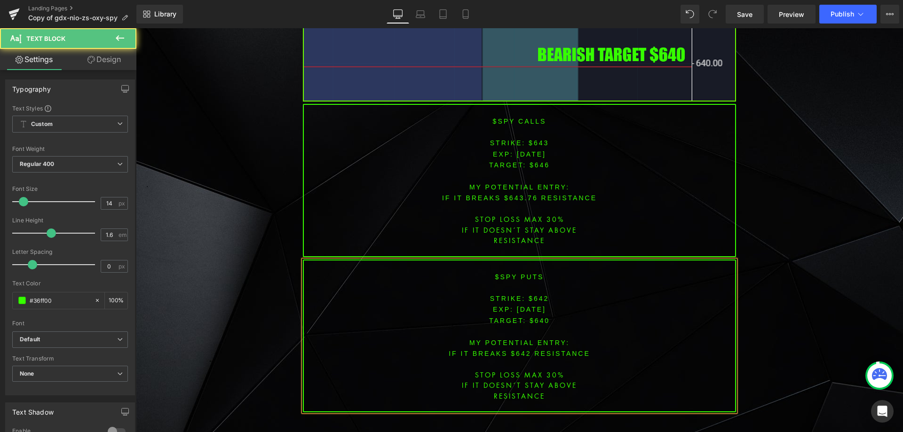
click at [557, 350] on font "IF IT breaks $642 resistance" at bounding box center [520, 354] width 142 height 8
click at [557, 380] on p "IF IT DOESN´T STAY above" at bounding box center [519, 385] width 431 height 10
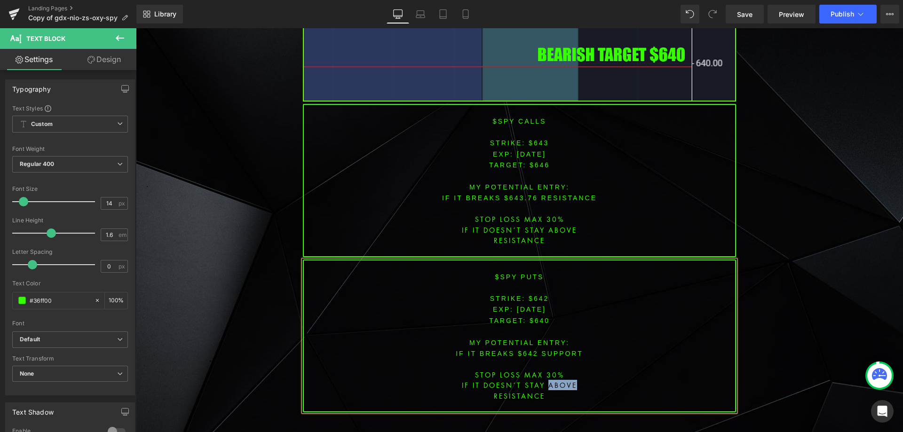
click at [557, 380] on p "IF IT DOESN´T STAY above" at bounding box center [519, 385] width 431 height 10
click at [519, 391] on p "resistance" at bounding box center [519, 396] width 431 height 10
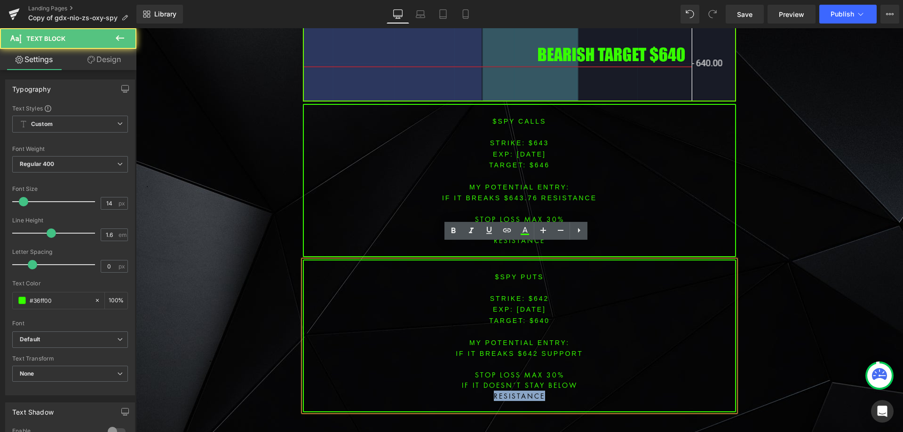
click at [519, 391] on p "resistance" at bounding box center [519, 396] width 431 height 10
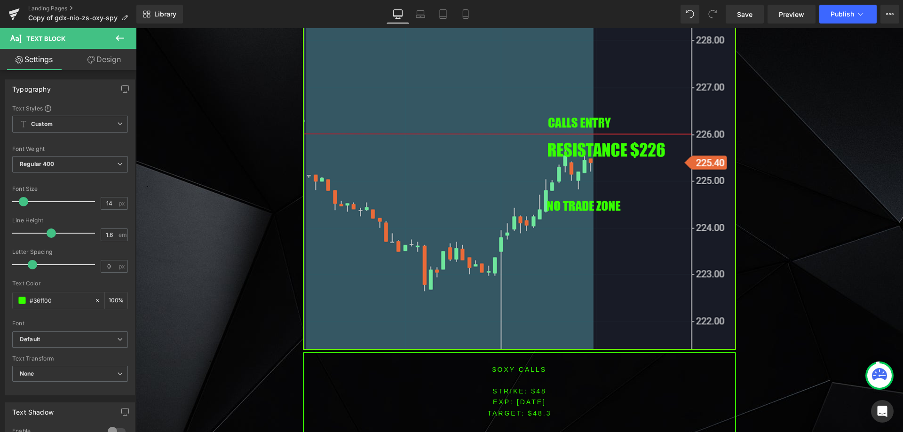
scroll to position [2250, 0]
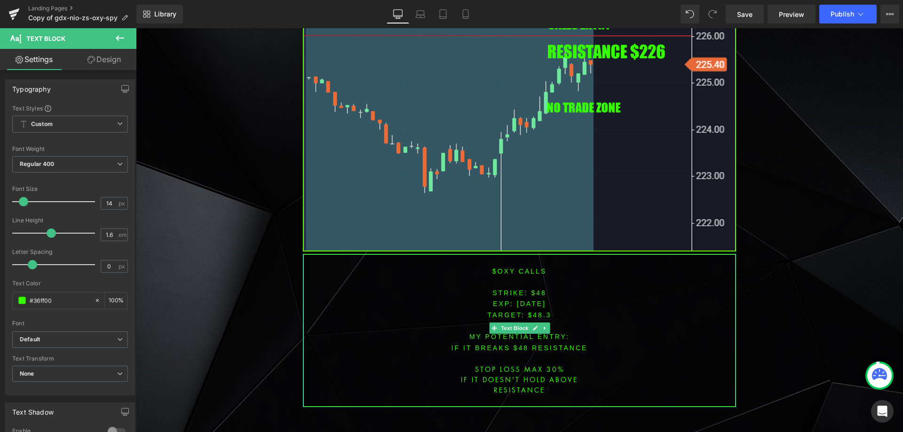
click at [498, 268] on font "$OXY CALLS" at bounding box center [520, 272] width 54 height 8
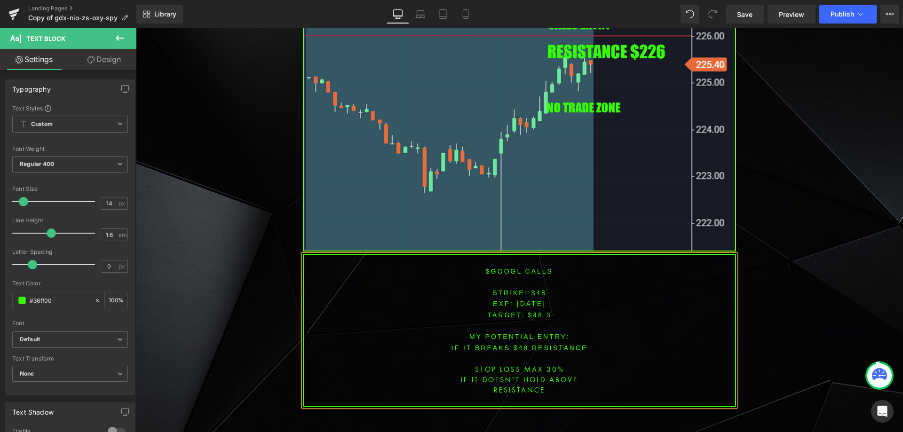
click at [539, 289] on font "STRIKE: $48" at bounding box center [520, 293] width 54 height 8
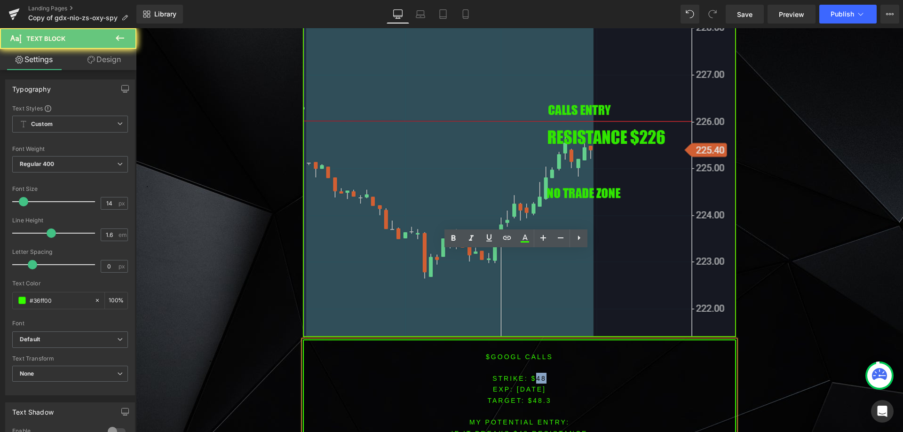
scroll to position [2156, 0]
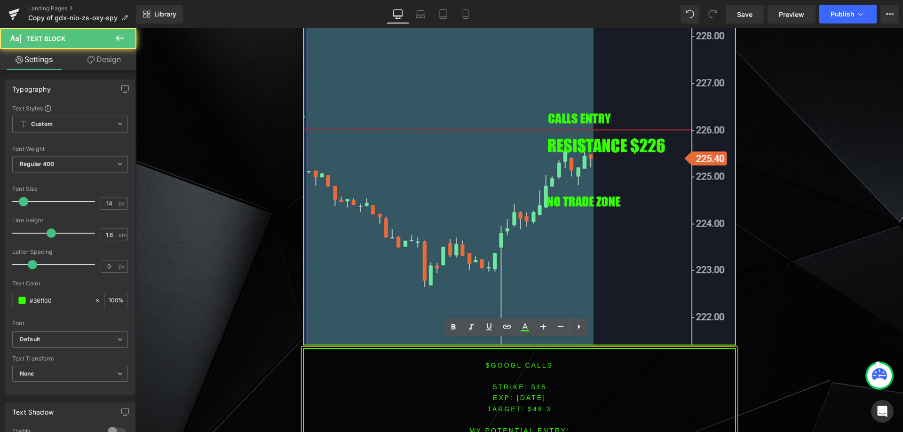
drag, startPoint x: 525, startPoint y: 389, endPoint x: 529, endPoint y: 384, distance: 6.4
click at [525, 394] on span "[DATE]" at bounding box center [531, 398] width 29 height 8
drag, startPoint x: 534, startPoint y: 377, endPoint x: 548, endPoint y: 376, distance: 14.2
click at [548, 381] on p "STRIKE: $48" at bounding box center [519, 386] width 431 height 11
click at [545, 405] on span "TARGET: $48.3" at bounding box center [519, 409] width 64 height 8
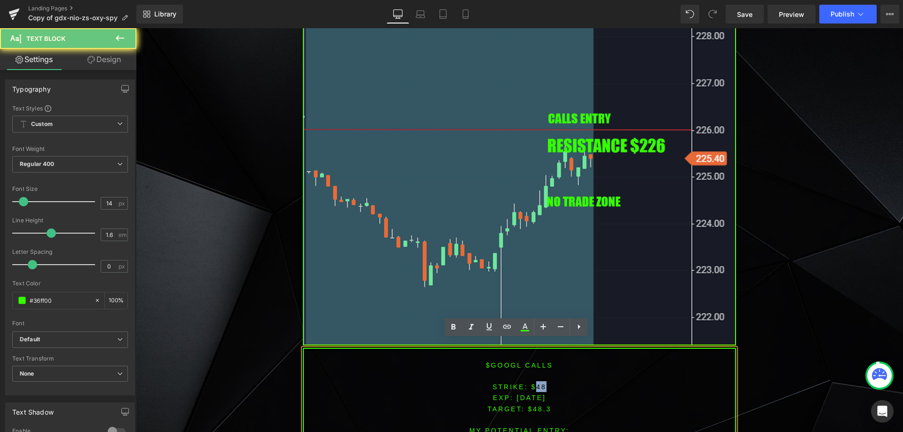
drag, startPoint x: 531, startPoint y: 380, endPoint x: 555, endPoint y: 376, distance: 23.7
click at [554, 381] on p "STRIKE: $48" at bounding box center [519, 386] width 431 height 11
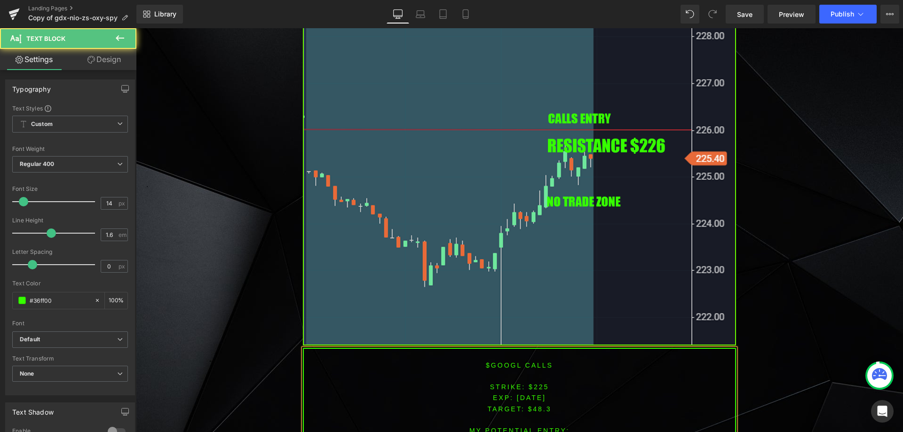
click at [526, 405] on span "TARGET: $48.3" at bounding box center [519, 409] width 64 height 8
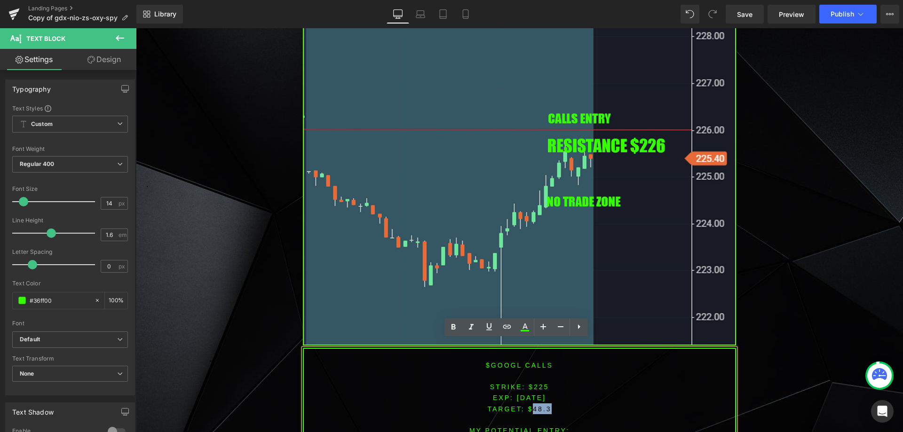
drag, startPoint x: 529, startPoint y: 399, endPoint x: 551, endPoint y: 400, distance: 22.6
click at [551, 404] on p "TARGET: $48.3" at bounding box center [519, 409] width 431 height 11
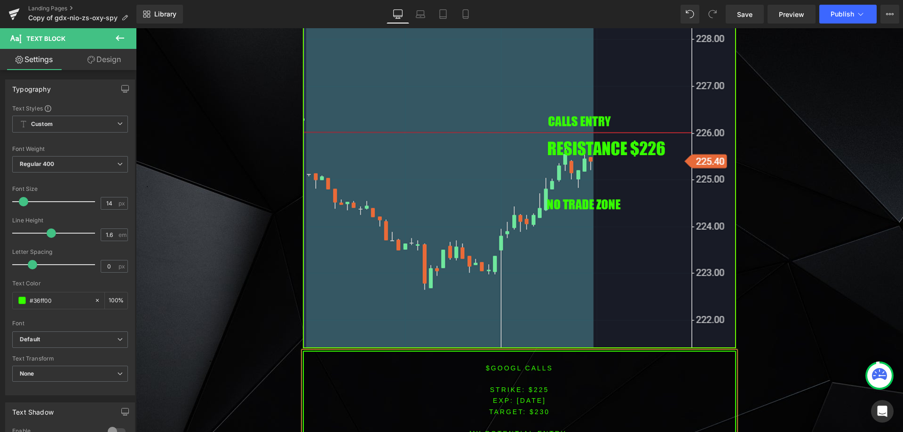
scroll to position [2220, 0]
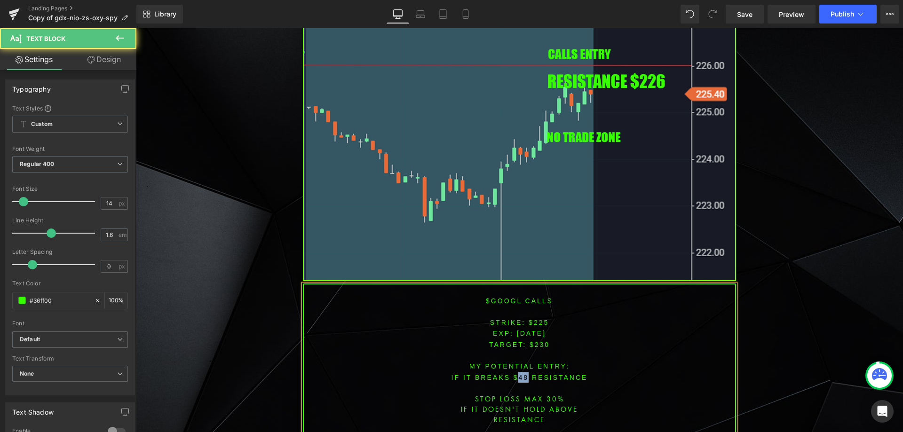
drag, startPoint x: 513, startPoint y: 365, endPoint x: 524, endPoint y: 365, distance: 10.4
click at [524, 374] on font "IF IT BREAKS $48 resistance" at bounding box center [520, 378] width 136 height 8
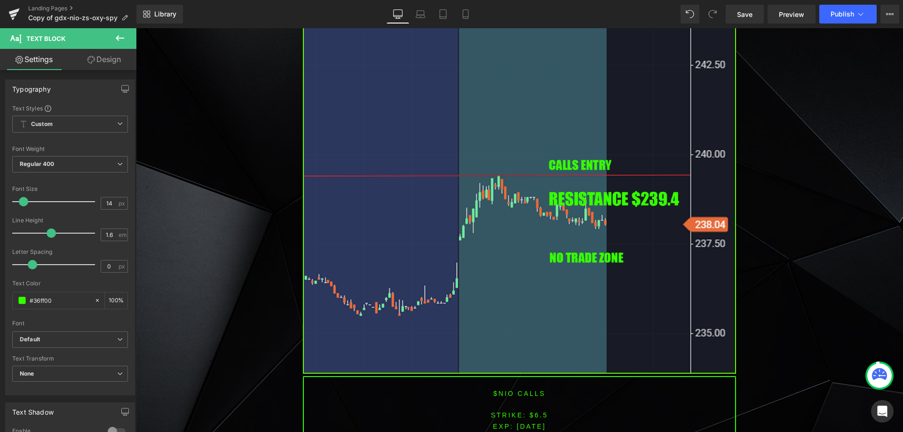
scroll to position [1562, 0]
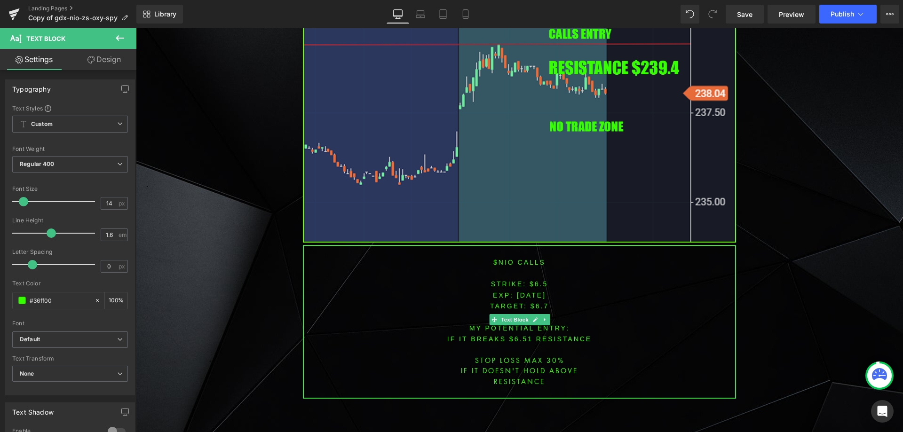
click at [502, 257] on p "$NIO CALLS" at bounding box center [519, 262] width 431 height 11
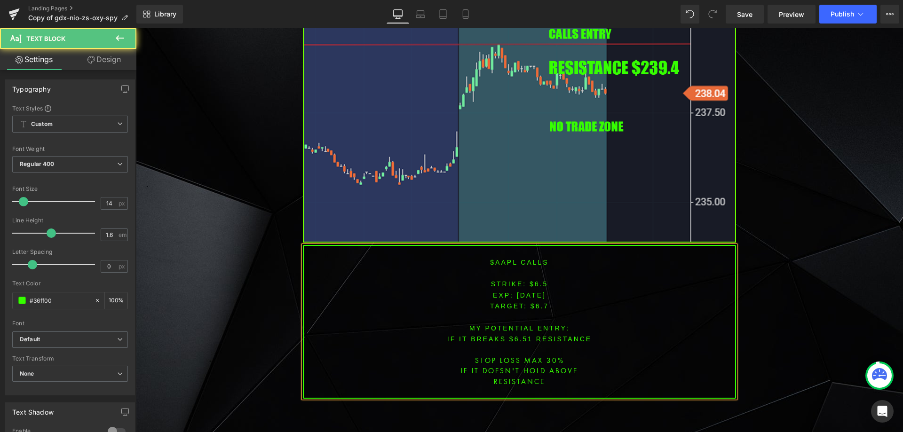
click at [528, 280] on font "STRIKE: $6.5" at bounding box center [519, 284] width 57 height 8
click at [535, 280] on font "STRIKE: $6.5" at bounding box center [519, 284] width 57 height 8
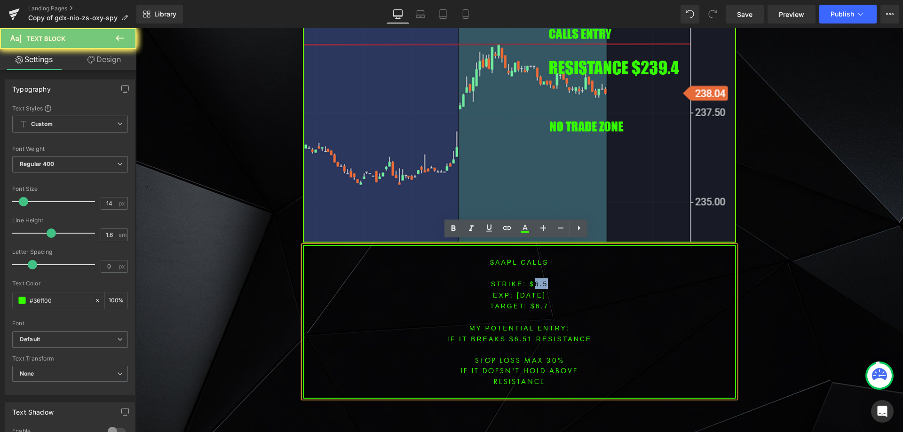
click at [535, 280] on font "STRIKE: $6.5" at bounding box center [519, 284] width 57 height 8
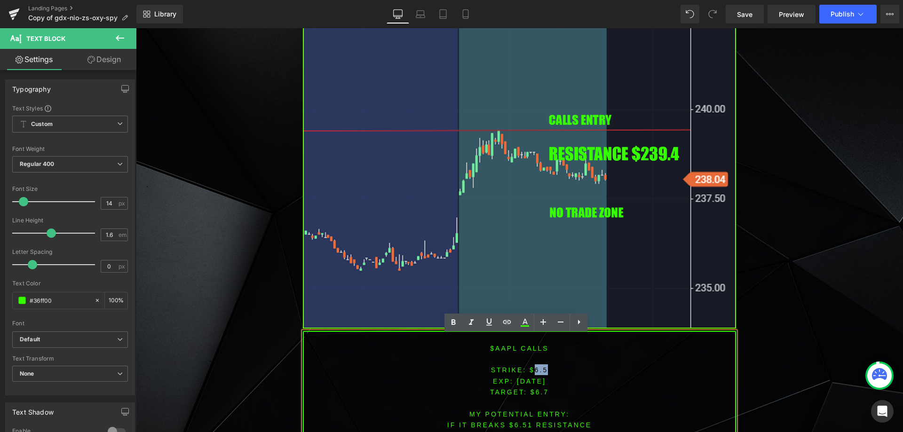
scroll to position [1468, 0]
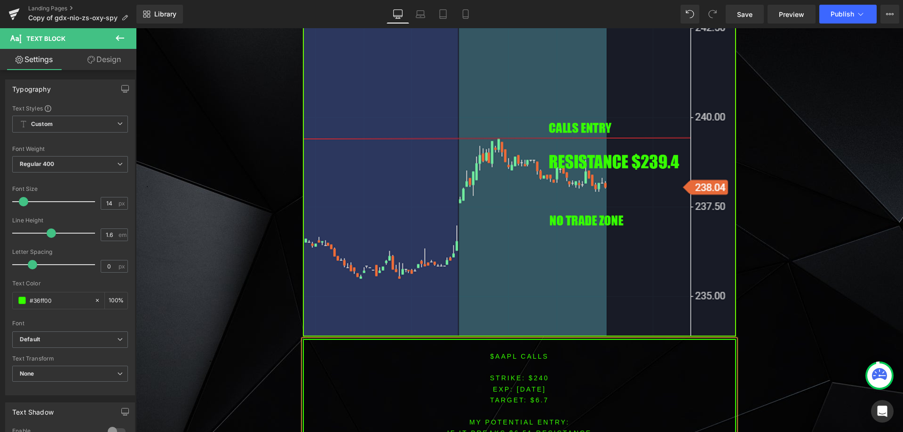
click at [537, 397] on span "TARGET: $6.7" at bounding box center [519, 401] width 59 height 8
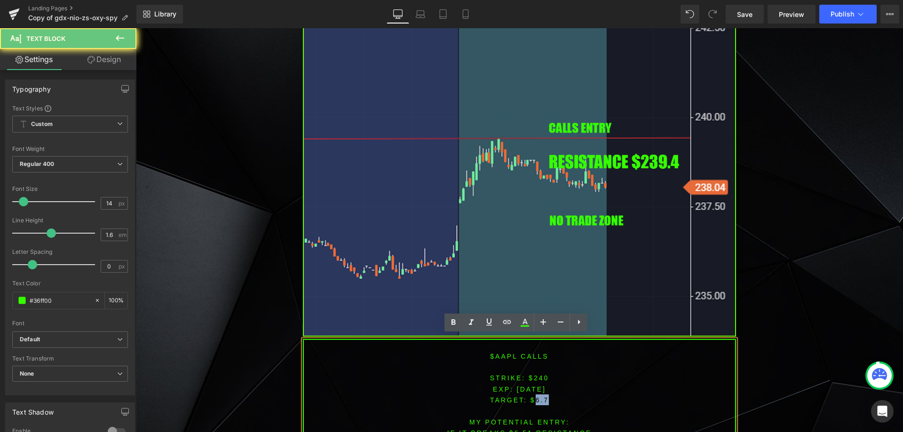
click at [537, 397] on span "TARGET: $6.7" at bounding box center [519, 401] width 59 height 8
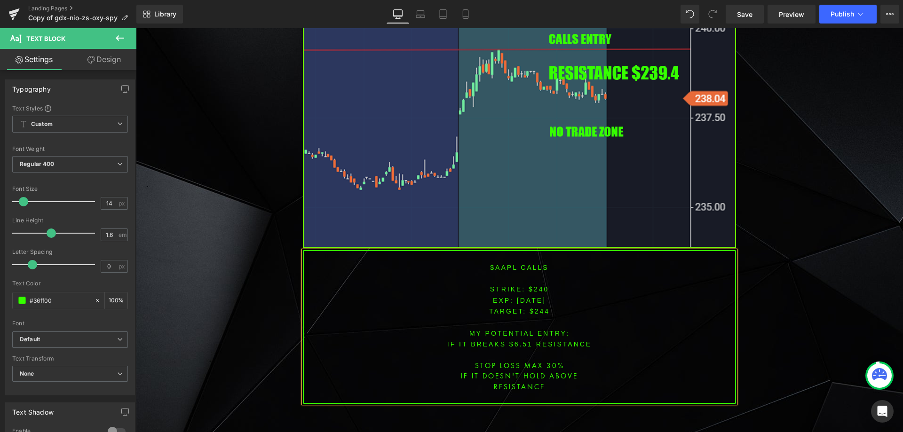
scroll to position [1575, 0]
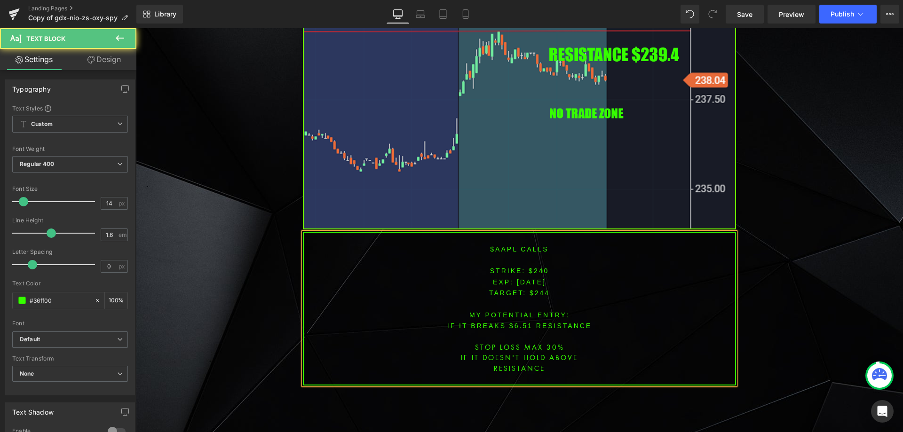
click at [515, 322] on font "IF IT BREAKS $6.51 resistance" at bounding box center [519, 326] width 144 height 8
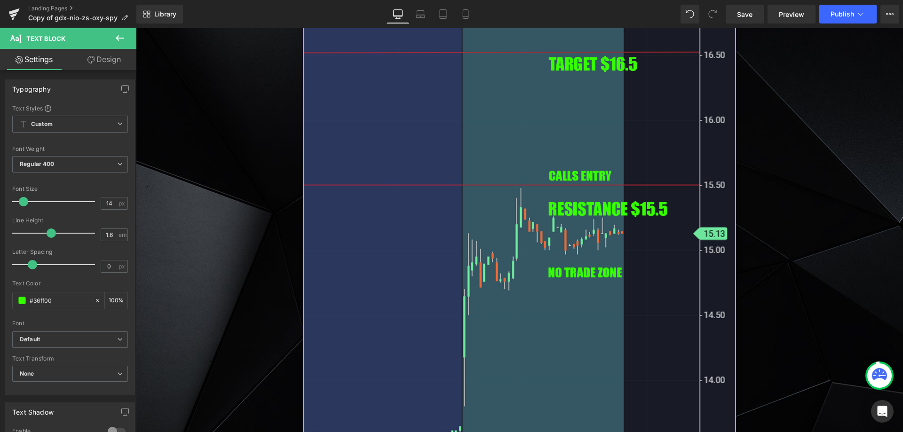
scroll to position [869, 0]
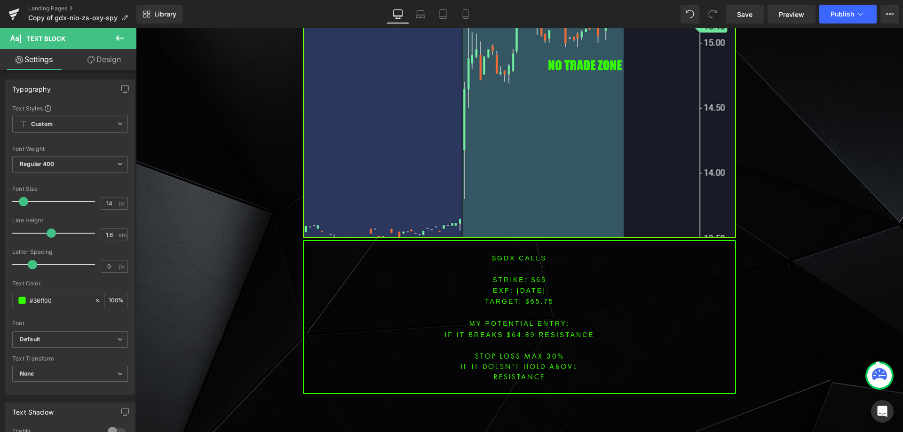
click at [503, 260] on font "$GDX CALLS" at bounding box center [519, 258] width 55 height 8
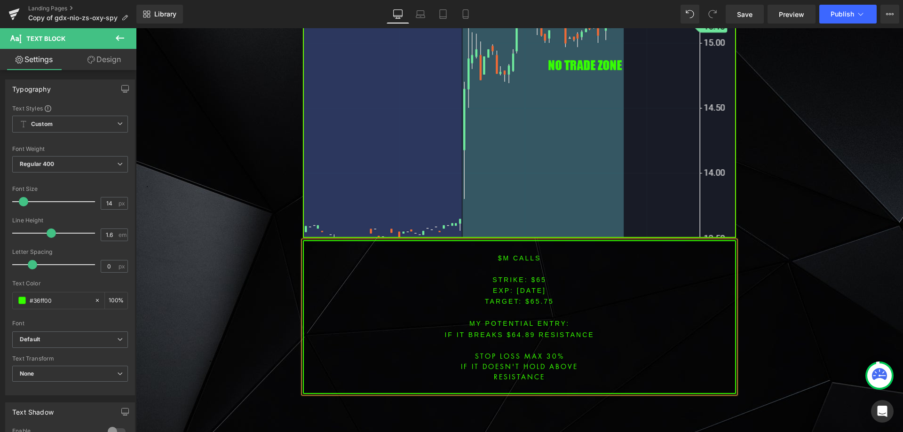
click at [535, 277] on font "STRIKE: $65" at bounding box center [520, 280] width 54 height 8
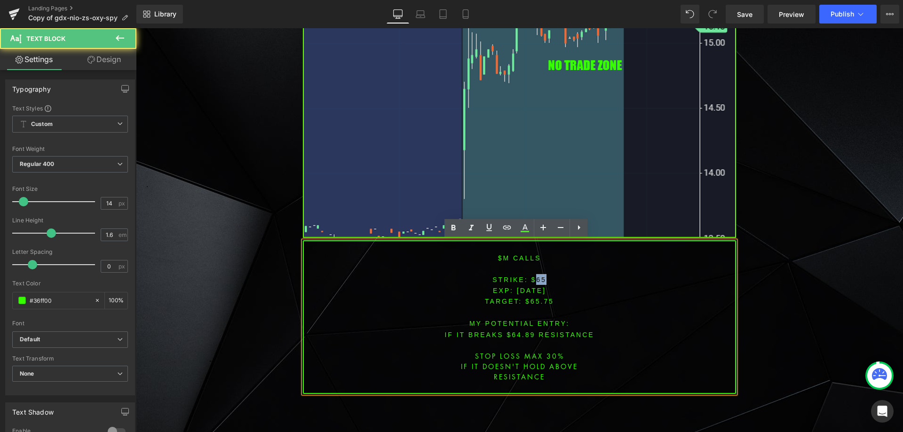
click at [535, 277] on font "STRIKE: $65" at bounding box center [520, 280] width 54 height 8
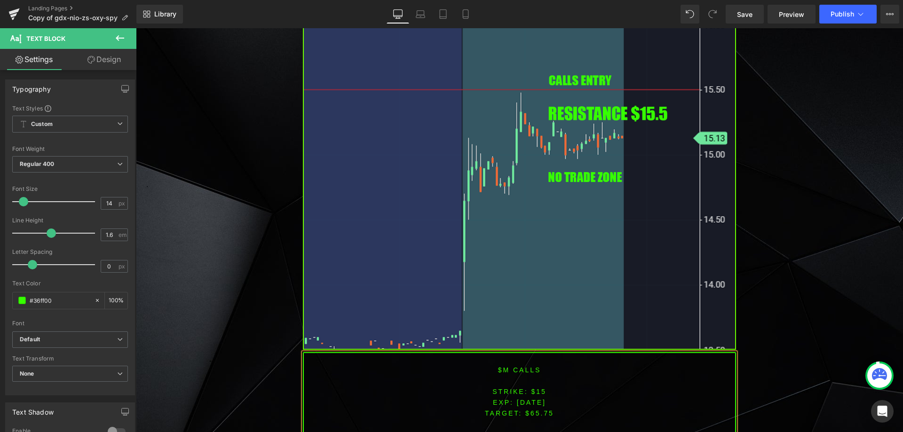
scroll to position [822, 0]
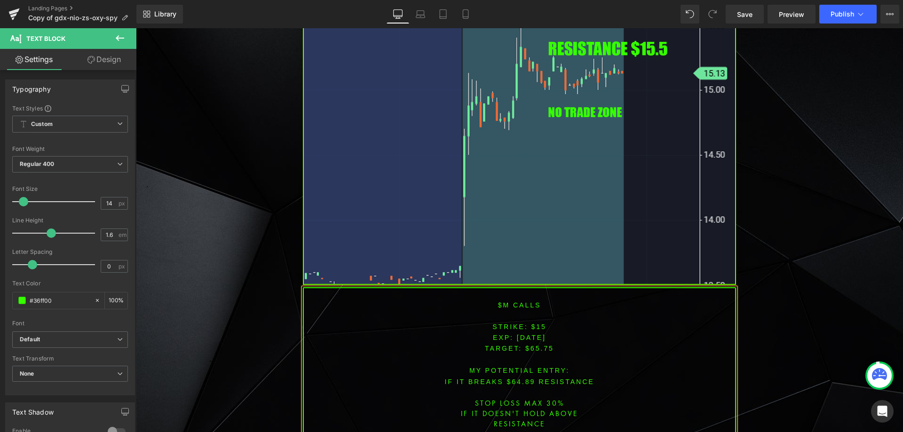
click at [540, 348] on span "TARGET: $65.75" at bounding box center [519, 349] width 69 height 8
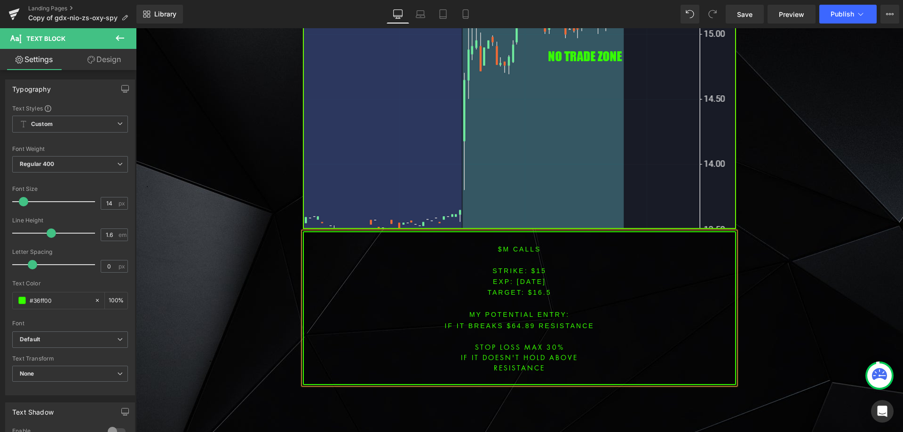
scroll to position [882, 0]
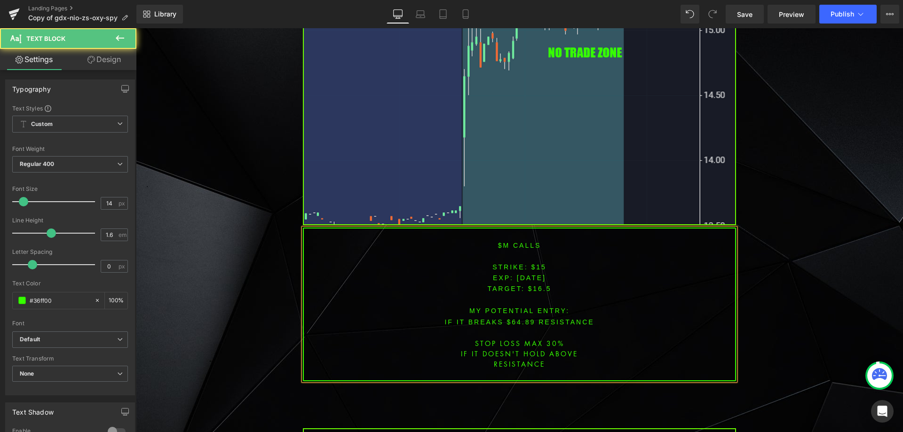
click at [512, 319] on font "IF IT BREAKS $64.89 resistance" at bounding box center [520, 322] width 150 height 8
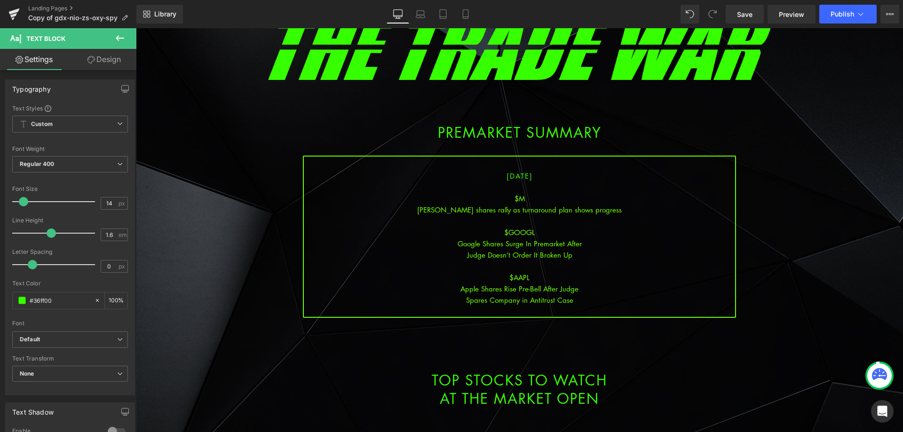
scroll to position [67, 0]
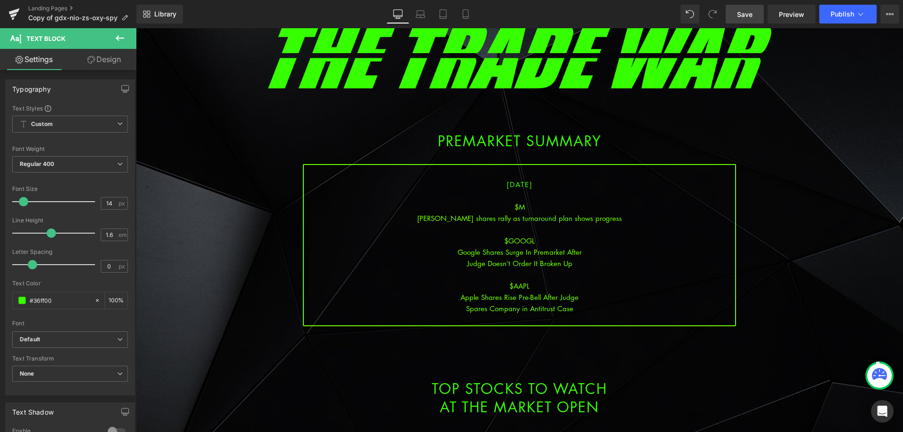
click at [746, 8] on link "Save" at bounding box center [745, 14] width 38 height 19
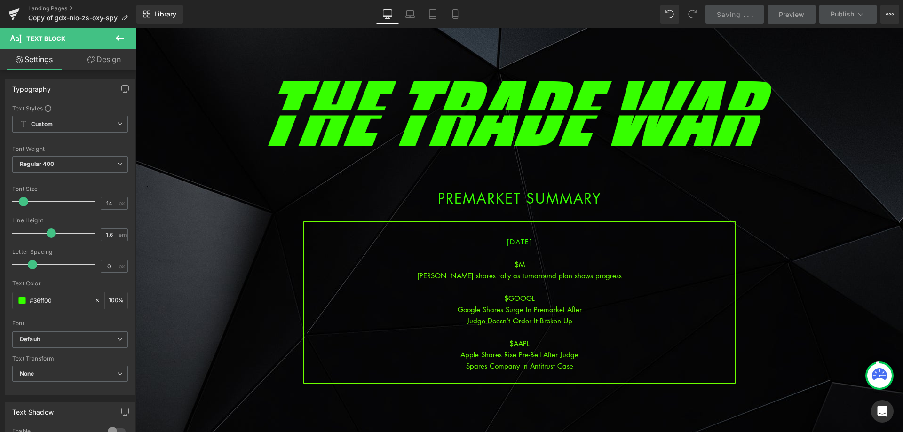
scroll to position [0, 0]
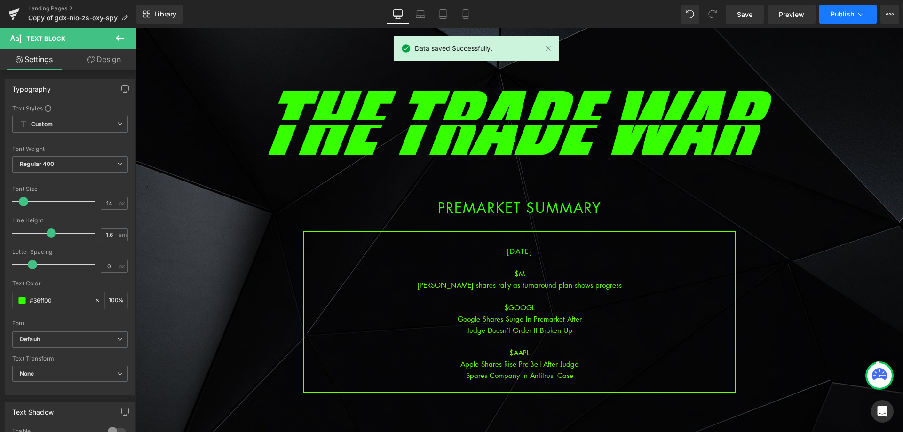
click at [849, 17] on span "Publish" at bounding box center [843, 14] width 24 height 8
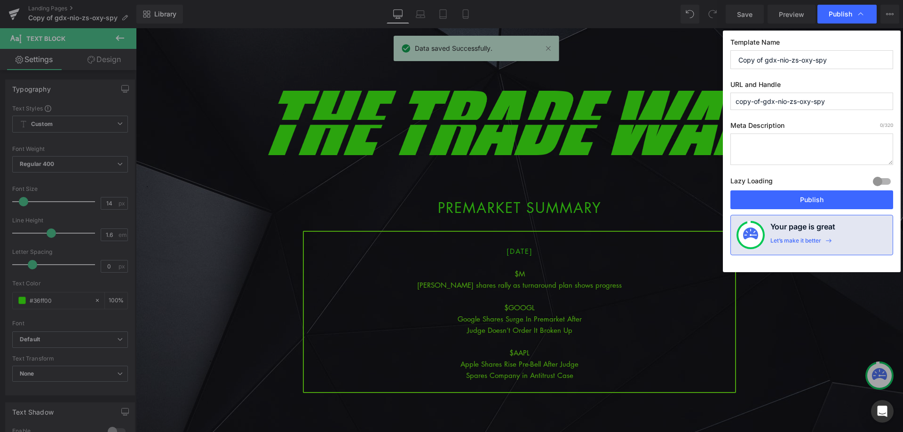
drag, startPoint x: 850, startPoint y: 58, endPoint x: 715, endPoint y: 66, distance: 134.8
click at [719, 66] on div "Publish Template Name Copy of gdx-nio-zs-oxy-spy URL and Handle copy-of-gdx-nio…" at bounding box center [451, 216] width 903 height 432
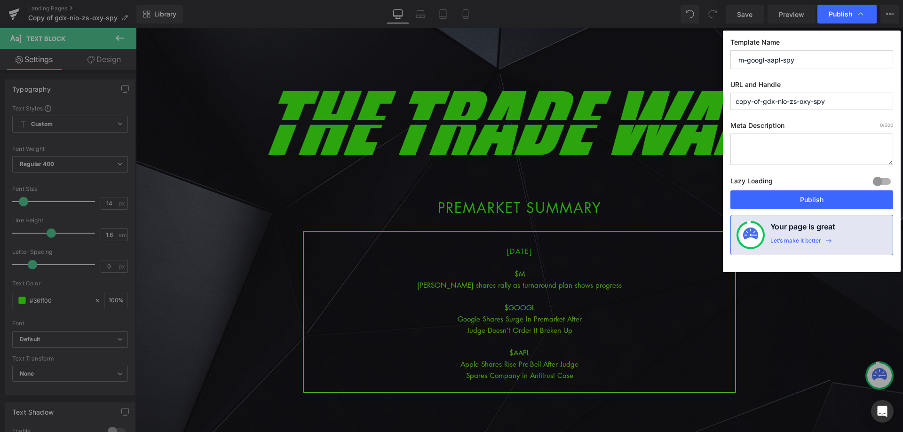
drag, startPoint x: 808, startPoint y: 64, endPoint x: 708, endPoint y: 68, distance: 99.3
click at [689, 59] on div "Publish Template Name m-googl-aapl-spy URL and Handle copy-of-gdx-nio-zs-oxy-sp…" at bounding box center [451, 216] width 903 height 432
type input "m-googl-aapl-spy"
paste input "m-googl-aapl"
drag, startPoint x: 804, startPoint y: 104, endPoint x: 699, endPoint y: 106, distance: 104.5
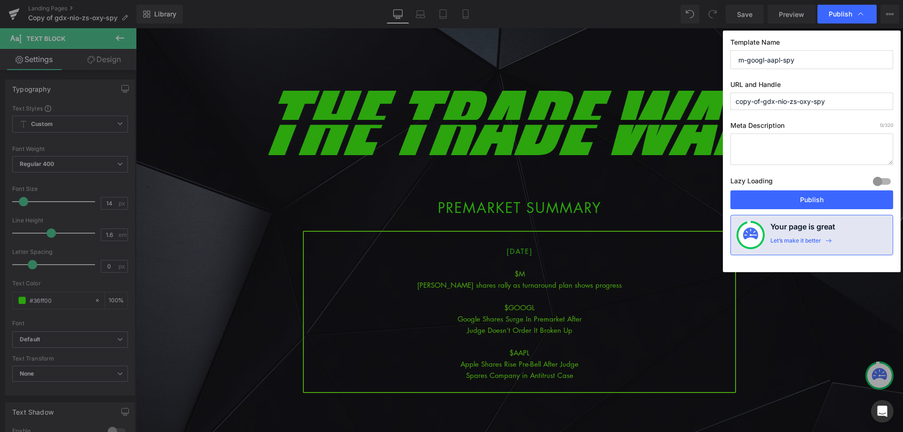
click at [699, 106] on div "Publish Template Name m-googl-aapl-spy URL and Handle copy-of-gdx-nio-zs-oxy-sp…" at bounding box center [451, 216] width 903 height 432
type input "m-googl-aapl-spy"
click at [811, 203] on button "Publish" at bounding box center [812, 200] width 163 height 19
